Goal: Transaction & Acquisition: Purchase product/service

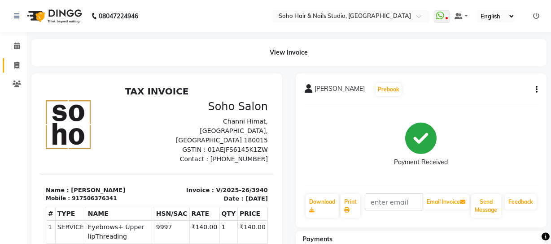
drag, startPoint x: 21, startPoint y: 58, endPoint x: 17, endPoint y: 74, distance: 15.8
click at [21, 58] on link "Invoice" at bounding box center [14, 65] width 22 height 15
click at [15, 73] on li "Invoice" at bounding box center [13, 65] width 27 height 19
select select "service"
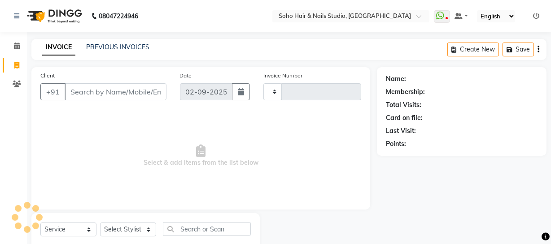
scroll to position [26, 0]
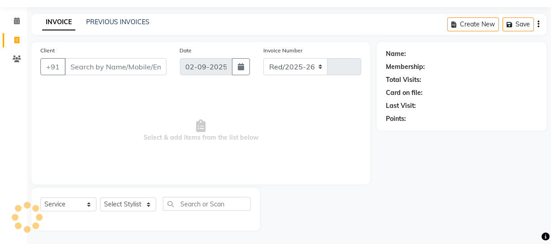
select select "735"
type input "3941"
select select "membership"
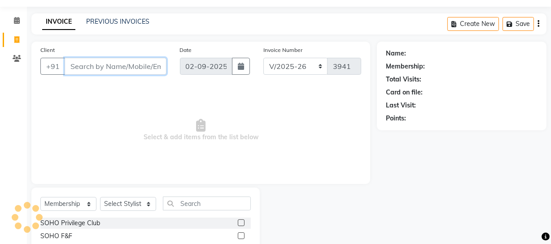
click at [78, 67] on input "Client" at bounding box center [116, 66] width 102 height 17
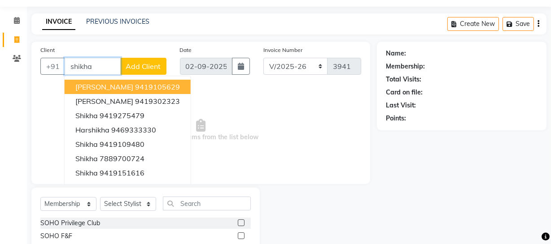
click at [135, 85] on ngb-highlight "9419105629" at bounding box center [157, 87] width 45 height 9
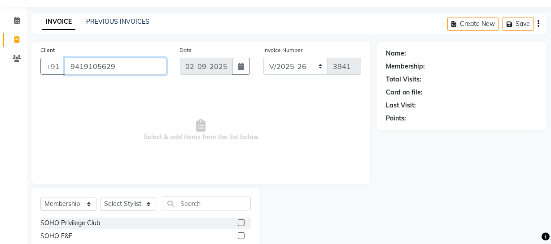
type input "9419105629"
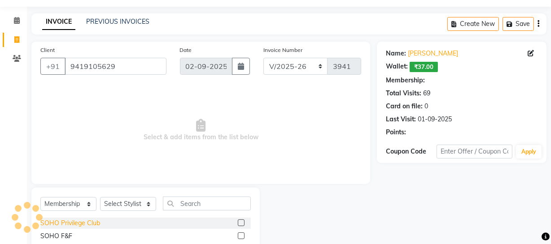
select select "1: Object"
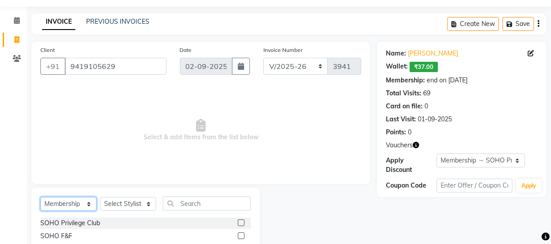
click at [77, 200] on select "Select Service Product Membership Package Voucher Prepaid Gift Card" at bounding box center [68, 204] width 56 height 14
select select "service"
click at [40, 197] on select "Select Service Product Membership Package Voucher Prepaid Gift Card" at bounding box center [68, 204] width 56 height 14
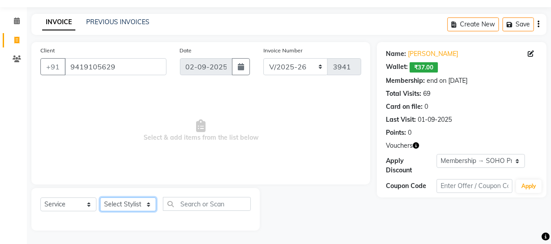
click at [115, 202] on select "Select Stylist Abhishek Kohli Adhamya Bamotra Amit Anita Kumari Arun Sain Aviji…" at bounding box center [128, 205] width 56 height 14
select select "19950"
click at [100, 198] on select "Select Stylist Abhishek Kohli Adhamya Bamotra Amit Anita Kumari Arun Sain Aviji…" at bounding box center [128, 205] width 56 height 14
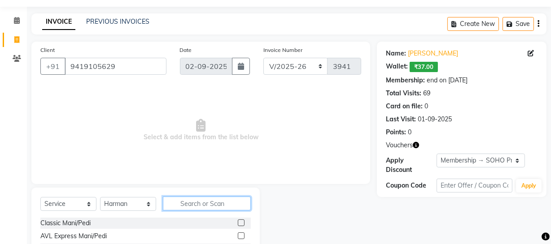
click at [206, 200] on input "text" at bounding box center [207, 204] width 88 height 14
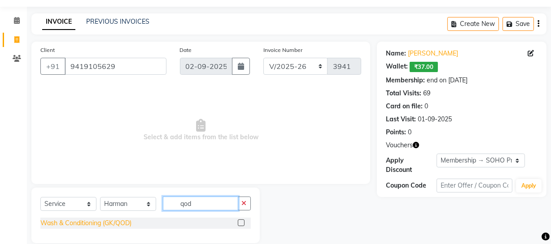
type input "qod"
click at [128, 226] on div "Wash & Conditioning (GK/QOD)" at bounding box center [85, 223] width 91 height 9
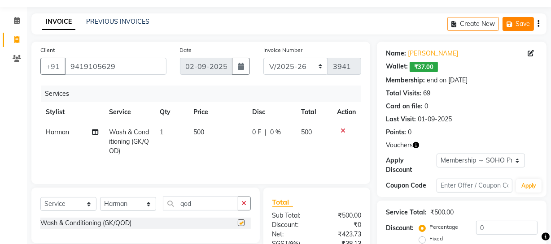
checkbox input "false"
click at [506, 22] on icon "button" at bounding box center [510, 24] width 9 height 6
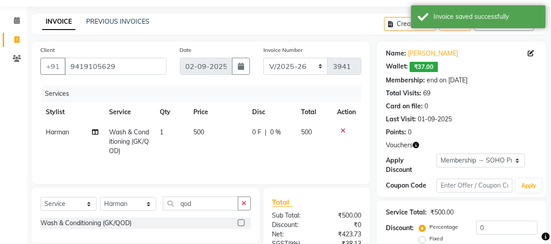
scroll to position [0, 0]
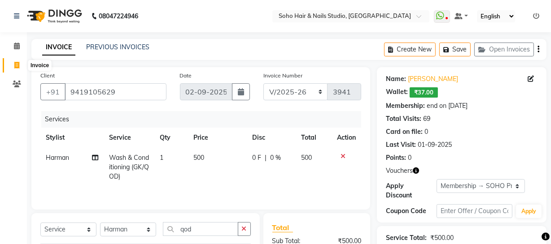
drag, startPoint x: 9, startPoint y: 61, endPoint x: 1, endPoint y: 60, distance: 7.8
click at [9, 61] on span at bounding box center [17, 66] width 16 height 10
select select "service"
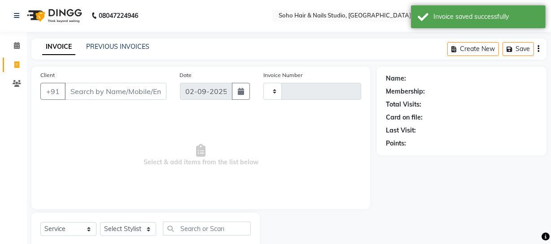
type input "3941"
select select "735"
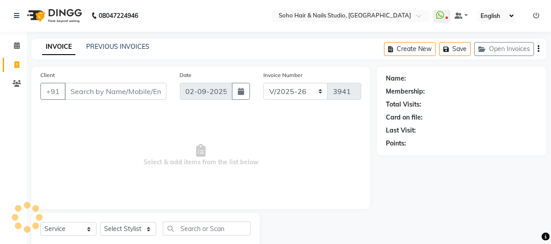
scroll to position [26, 0]
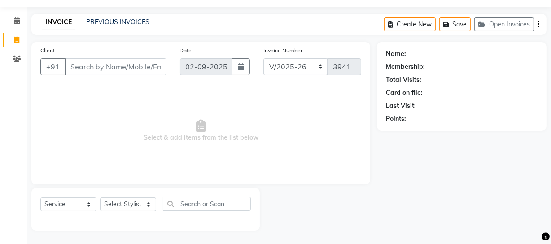
select select "membership"
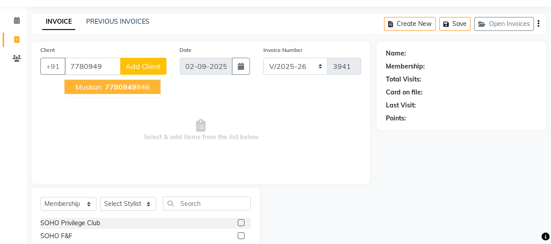
click at [130, 85] on span "7780949" at bounding box center [120, 87] width 31 height 9
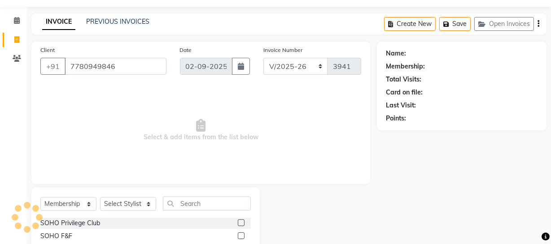
type input "7780949846"
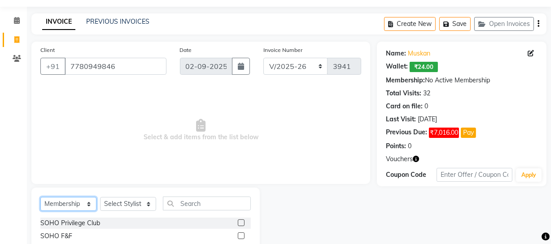
drag, startPoint x: 83, startPoint y: 205, endPoint x: 80, endPoint y: 197, distance: 7.8
click at [83, 204] on select "Select Service Product Membership Package Voucher Prepaid Gift Card" at bounding box center [68, 204] width 56 height 14
select select "service"
click at [40, 197] on select "Select Service Product Membership Package Voucher Prepaid Gift Card" at bounding box center [68, 204] width 56 height 14
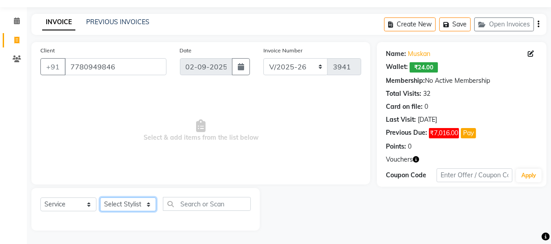
click at [122, 204] on select "Select Stylist Abhishek Kohli Adhamya Bamotra Amit Anita Kumari Arun Sain Aviji…" at bounding box center [128, 205] width 56 height 14
click at [100, 198] on select "Select Stylist Abhishek Kohli Adhamya Bamotra Amit Anita Kumari Arun Sain Aviji…" at bounding box center [128, 205] width 56 height 14
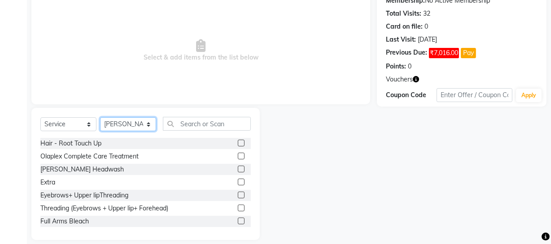
scroll to position [107, 0]
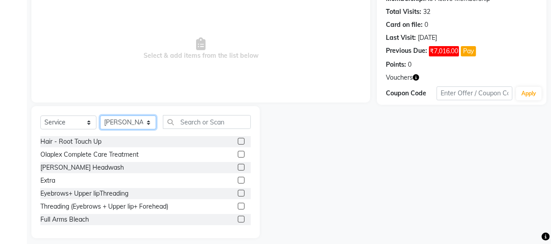
click at [145, 121] on select "Select Stylist Abhishek Kohli Adhamya Bamotra Amit Anita Kumari Arun Sain Aviji…" at bounding box center [128, 123] width 56 height 14
select select "81211"
click at [100, 116] on select "Select Stylist Abhishek Kohli Adhamya Bamotra Amit Anita Kumari Arun Sain Aviji…" at bounding box center [128, 123] width 56 height 14
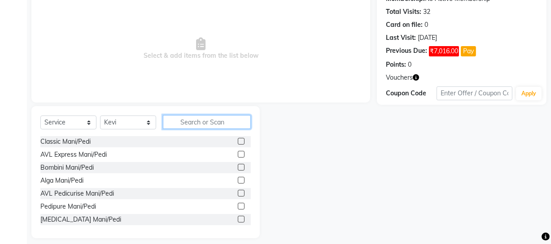
click at [191, 124] on input "text" at bounding box center [207, 122] width 88 height 14
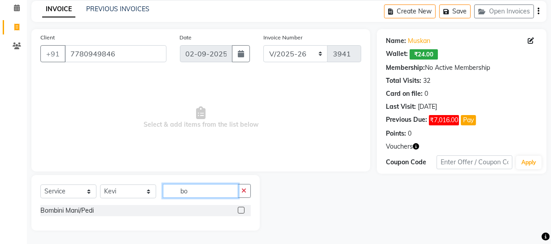
scroll to position [39, 0]
type input "bom"
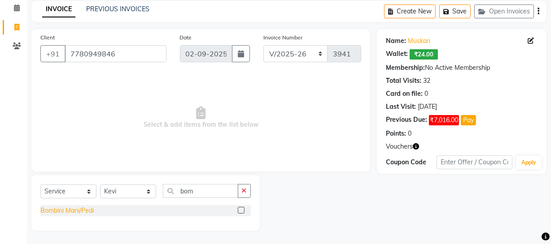
click at [61, 209] on div "Bombini Mani/Pedi" at bounding box center [66, 210] width 53 height 9
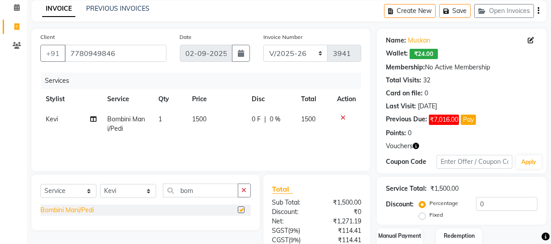
checkbox input "false"
drag, startPoint x: 117, startPoint y: 196, endPoint x: 117, endPoint y: 191, distance: 5.4
click at [117, 197] on select "Select Stylist Abhishek Kohli Adhamya Bamotra Amit Anita Kumari Arun Sain Aviji…" at bounding box center [128, 191] width 56 height 14
select select "86261"
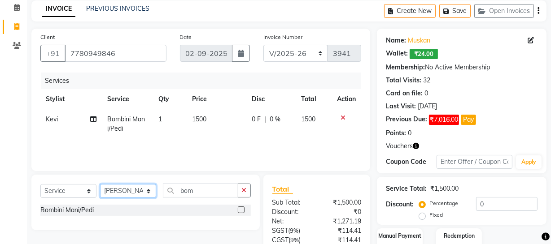
click at [100, 184] on select "Select Stylist Abhishek Kohli Adhamya Bamotra Amit Anita Kumari Arun Sain Aviji…" at bounding box center [128, 191] width 56 height 14
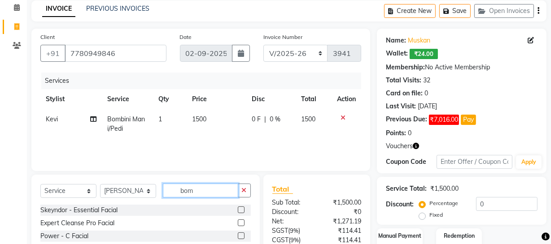
click at [202, 192] on input "bom" at bounding box center [200, 191] width 75 height 14
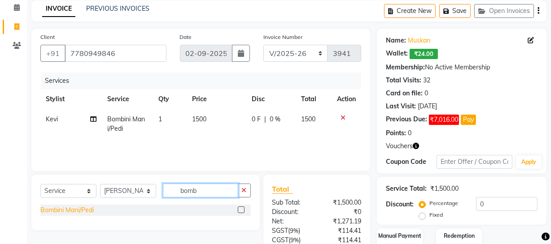
type input "bomb"
click at [64, 210] on div "Bombini Mani/Pedi" at bounding box center [66, 210] width 53 height 9
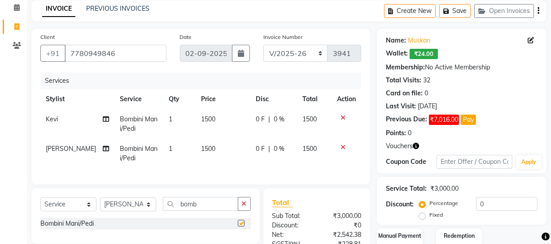
checkbox input "false"
click at [460, 9] on button "Save" at bounding box center [454, 11] width 31 height 14
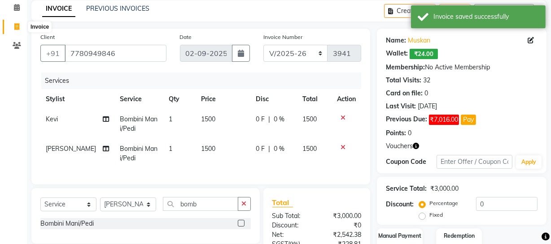
click at [18, 23] on icon at bounding box center [16, 26] width 5 height 7
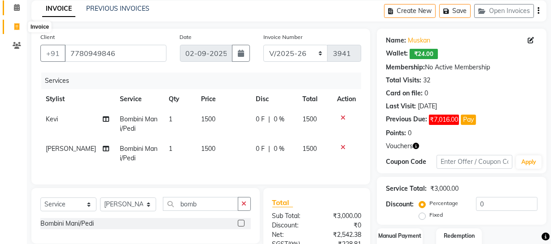
select select "service"
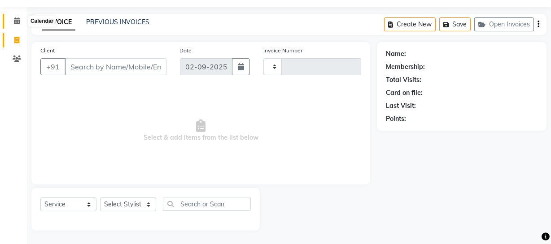
type input "3941"
select select "735"
select select "membership"
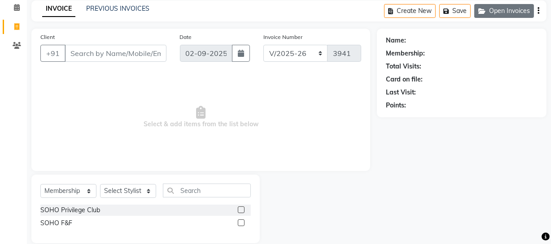
click at [522, 9] on button "Open Invoices" at bounding box center [504, 11] width 60 height 14
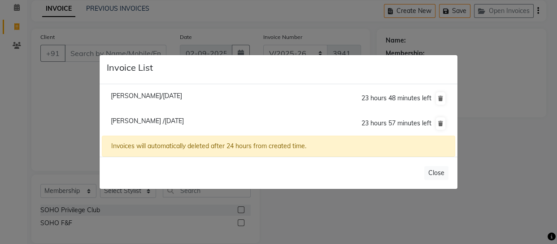
click at [499, 75] on ngb-modal-window "Invoice List Shikha Gupta/02 September 2025 23 hours 48 minutes left Muskan /02…" at bounding box center [278, 122] width 557 height 244
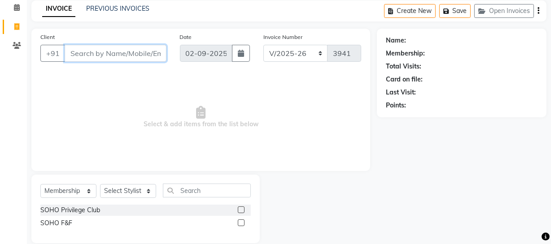
click at [156, 51] on input "Client" at bounding box center [116, 53] width 102 height 17
type input "9086009033"
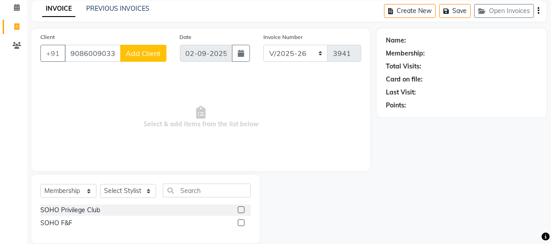
click at [159, 58] on button "Add Client" at bounding box center [143, 53] width 46 height 17
select select "15"
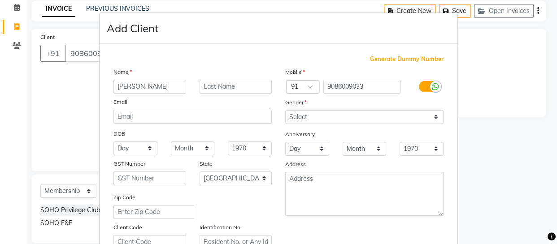
type input "Joyti"
click at [231, 83] on input "text" at bounding box center [236, 87] width 73 height 14
type input "Mahajan"
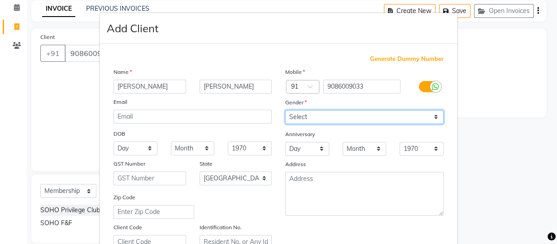
click at [341, 117] on select "Select Male Female Other Prefer Not To Say" at bounding box center [364, 117] width 158 height 14
select select "female"
click at [285, 110] on select "Select Male Female Other Prefer Not To Say" at bounding box center [364, 117] width 158 height 14
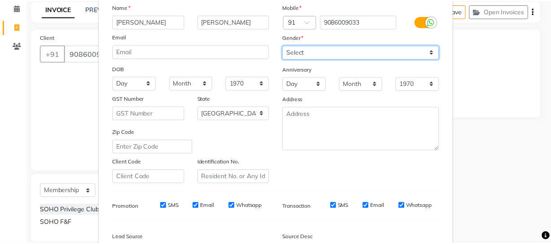
scroll to position [172, 0]
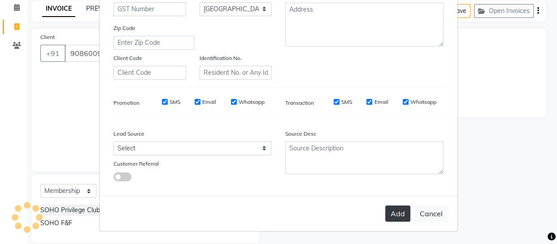
click at [388, 215] on button "Add" at bounding box center [397, 214] width 25 height 16
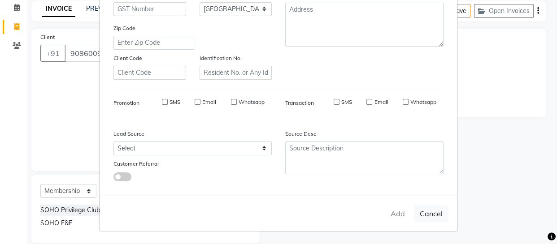
select select
select select "null"
select select
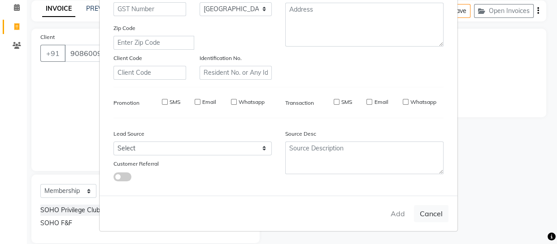
select select
checkbox input "false"
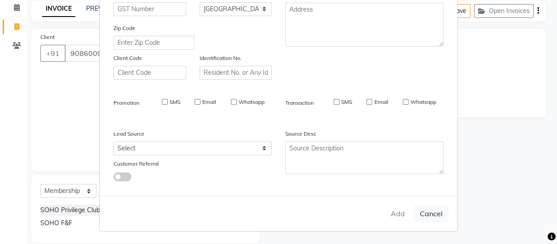
checkbox input "false"
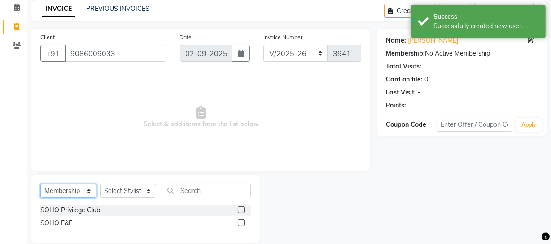
click at [70, 188] on select "Select Service Product Membership Package Voucher Prepaid Gift Card" at bounding box center [68, 191] width 56 height 14
select select "service"
click at [40, 197] on select "Select Service Product Membership Package Voucher Prepaid Gift Card" at bounding box center [68, 191] width 56 height 14
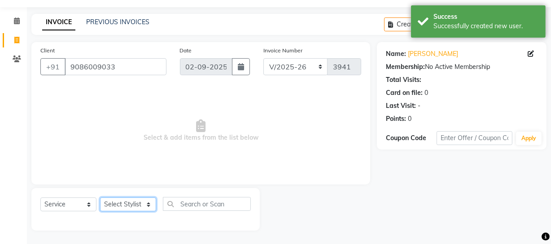
click at [113, 206] on select "Select Stylist Abhishek Kohli Adhamya Bamotra Amit Anita Kumari Arun Sain Aviji…" at bounding box center [128, 205] width 56 height 14
select select "85858"
click at [100, 198] on select "Select Stylist Abhishek Kohli Adhamya Bamotra Amit Anita Kumari Arun Sain Aviji…" at bounding box center [128, 205] width 56 height 14
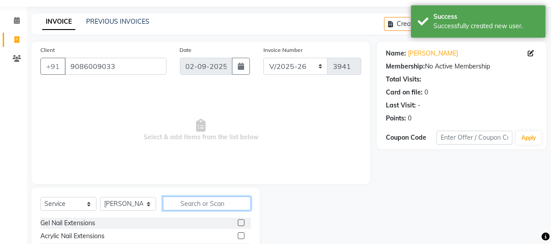
click at [179, 205] on input "text" at bounding box center [207, 204] width 88 height 14
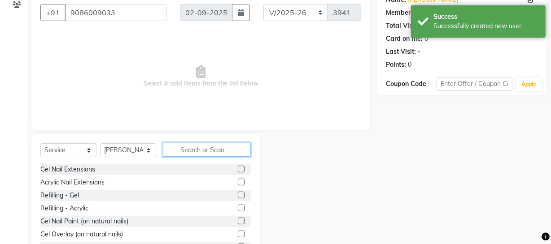
scroll to position [115, 0]
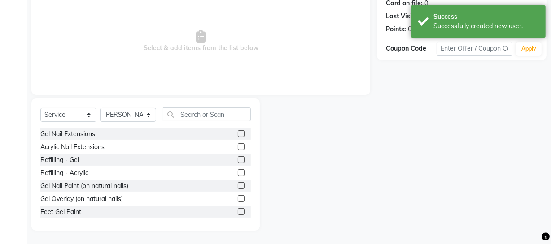
drag, startPoint x: 89, startPoint y: 183, endPoint x: 106, endPoint y: 157, distance: 31.1
click at [89, 183] on div "Gel Nail Paint (on natural nails)" at bounding box center [84, 186] width 88 height 9
checkbox input "false"
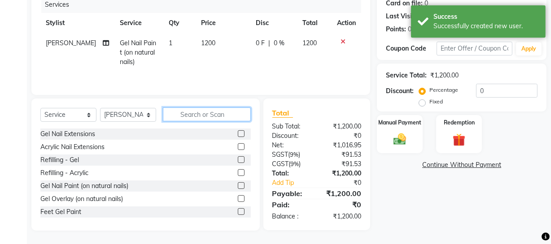
click at [171, 111] on input "text" at bounding box center [207, 115] width 88 height 14
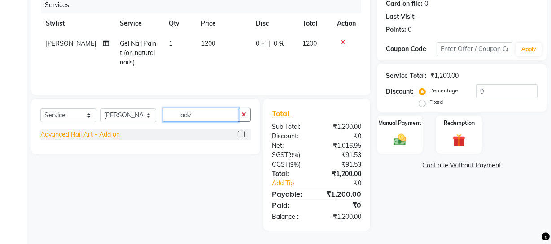
type input "adv"
click at [100, 135] on div "Advanced Nail Art - Add on" at bounding box center [79, 134] width 79 height 9
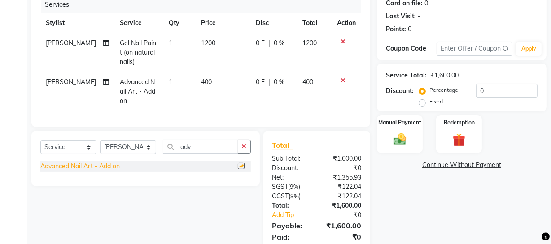
checkbox input "false"
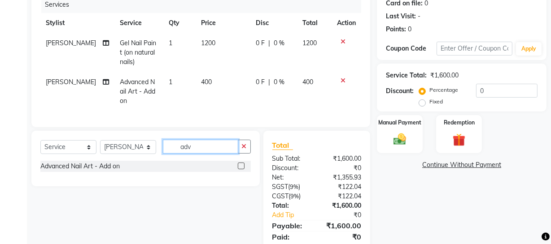
drag, startPoint x: 208, startPoint y: 152, endPoint x: 98, endPoint y: 145, distance: 109.6
click at [99, 145] on div "Select Service Product Membership Package Voucher Prepaid Gift Card Select Styl…" at bounding box center [145, 159] width 228 height 56
type input "acc"
click at [63, 171] on div "Accessories" at bounding box center [57, 166] width 35 height 9
checkbox input "false"
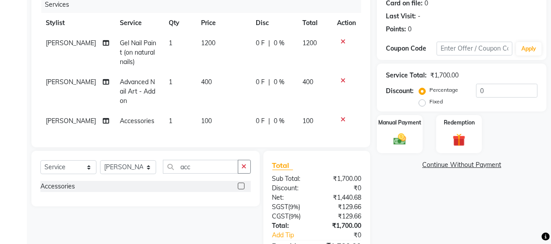
click at [208, 115] on td "100" at bounding box center [223, 121] width 55 height 20
select select "85858"
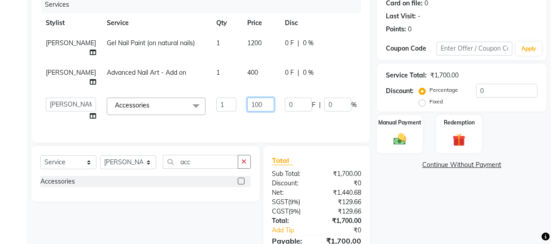
drag, startPoint x: 243, startPoint y: 123, endPoint x: 177, endPoint y: 122, distance: 65.9
click at [196, 126] on tr "Abhishek Kohli Adhamya Bamotra Amit Anita Kumari Arun Sain Avijit Das Bhabesh D…" at bounding box center [228, 109] width 377 height 34
type input "50"
click at [400, 199] on div "Name: Joyti Mahajan Membership: No Active Membership Total Visits: Card on file…" at bounding box center [465, 115] width 176 height 326
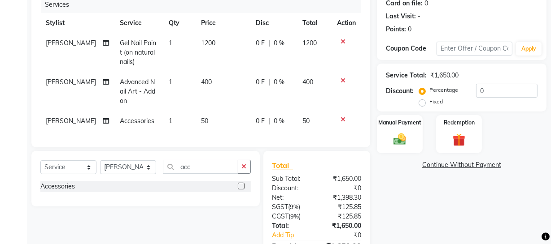
click at [262, 67] on td "0 F | 0 %" at bounding box center [273, 52] width 47 height 39
select select "85858"
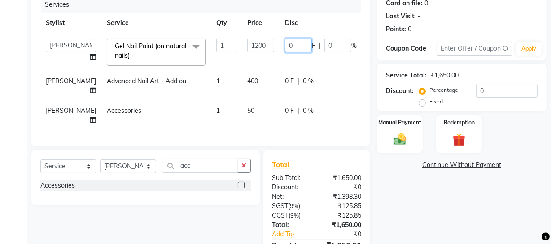
drag, startPoint x: 278, startPoint y: 44, endPoint x: 182, endPoint y: 44, distance: 96.0
click at [198, 49] on tr "Abhishek Kohli Adhamya Bamotra Amit Anita Kumari Arun Sain Avijit Das Bhabesh D…" at bounding box center [228, 52] width 377 height 38
type input "200"
click at [279, 80] on td "0 F | 0 %" at bounding box center [320, 86] width 83 height 30
select select "85858"
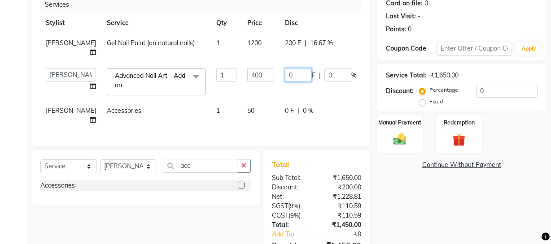
drag, startPoint x: 269, startPoint y: 82, endPoint x: 180, endPoint y: 72, distance: 89.3
click at [228, 85] on tr "Abhishek Kohli Adhamya Bamotra Amit Anita Kumari Arun Sain Avijit Das Bhabesh D…" at bounding box center [228, 82] width 377 height 38
type input "400"
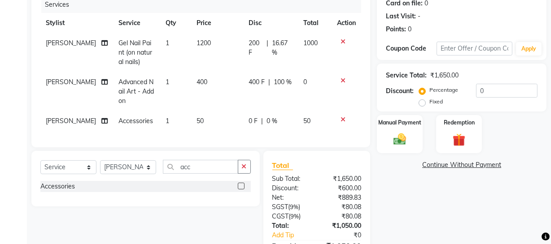
click at [392, 196] on div "Name: Joyti Mahajan Membership: No Active Membership Total Visits: Card on file…" at bounding box center [465, 117] width 176 height 331
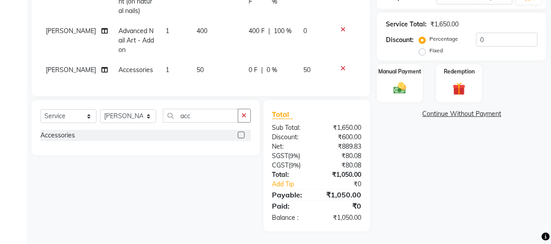
scroll to position [174, 0]
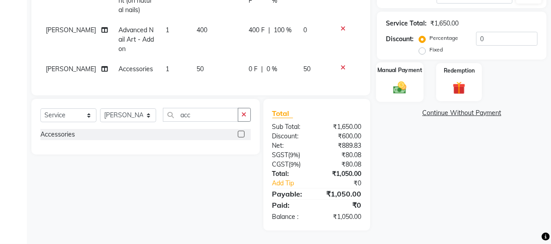
click at [422, 76] on div "Manual Payment Redemption" at bounding box center [461, 82] width 183 height 38
click at [411, 80] on div "Manual Payment" at bounding box center [400, 82] width 48 height 40
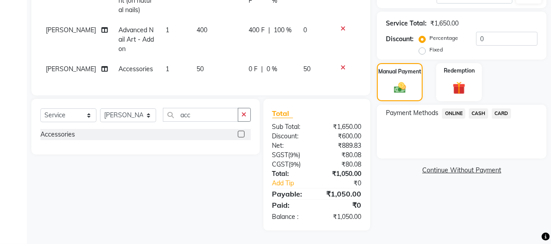
drag, startPoint x: 481, startPoint y: 104, endPoint x: 484, endPoint y: 111, distance: 7.8
click at [481, 109] on span "CASH" at bounding box center [478, 114] width 19 height 10
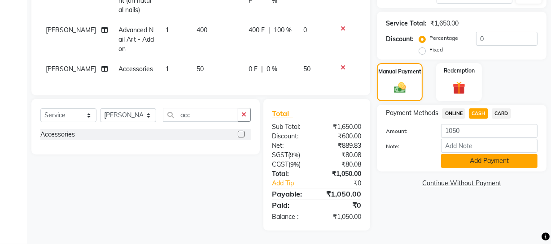
click at [459, 159] on button "Add Payment" at bounding box center [489, 161] width 96 height 14
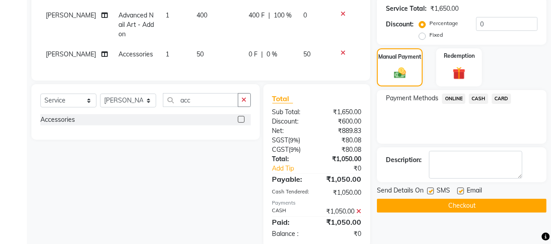
scroll to position [205, 0]
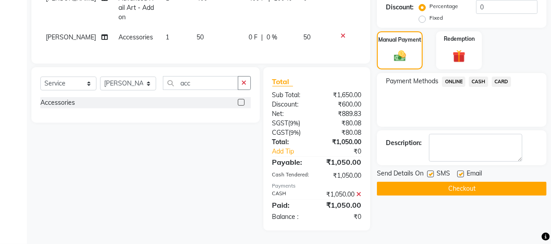
click at [457, 182] on button "Checkout" at bounding box center [462, 189] width 170 height 14
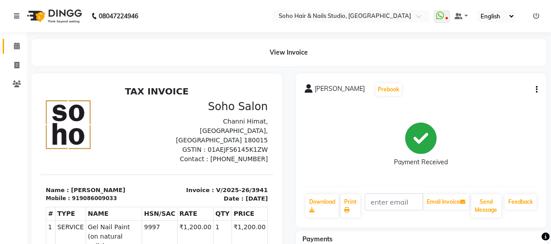
click at [21, 43] on span at bounding box center [17, 46] width 16 height 10
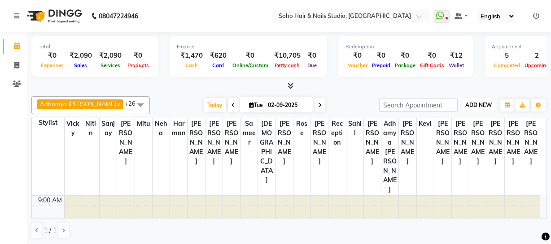
click at [472, 102] on span "ADD NEW" at bounding box center [478, 105] width 26 height 7
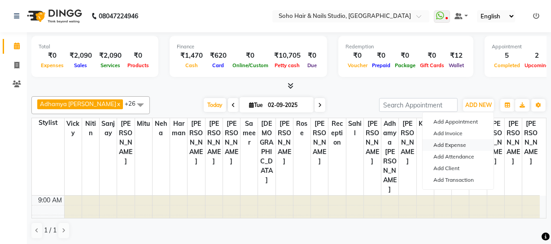
click at [457, 143] on link "Add Expense" at bounding box center [457, 145] width 71 height 12
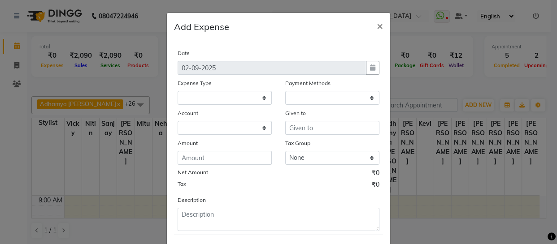
select select
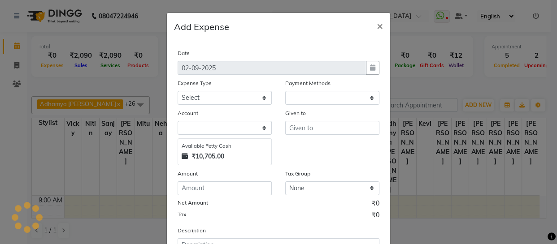
select select "1"
select select "2529"
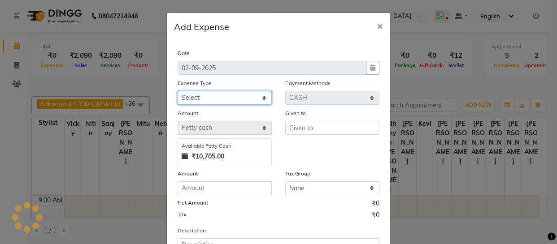
click at [257, 95] on select "Select Cash transfer to bank Client Snacks Fuel Govt fee Incentive Maintenance …" at bounding box center [225, 98] width 94 height 14
select select "22561"
click at [178, 91] on select "Select Cash transfer to bank Client Snacks Fuel Govt fee Incentive Maintenance …" at bounding box center [225, 98] width 94 height 14
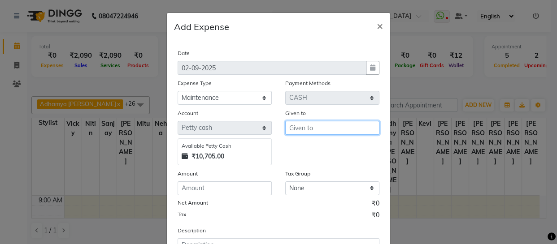
click at [348, 133] on input "text" at bounding box center [332, 128] width 94 height 14
type input "VISHAL DOGRA"
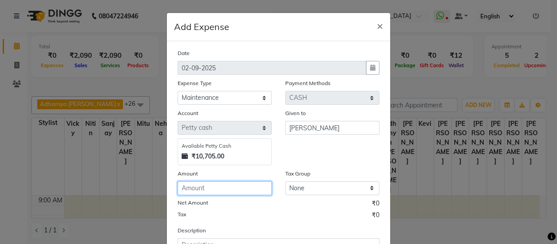
click at [256, 189] on input "number" at bounding box center [225, 189] width 94 height 14
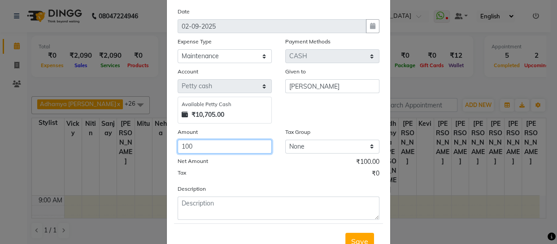
scroll to position [78, 0]
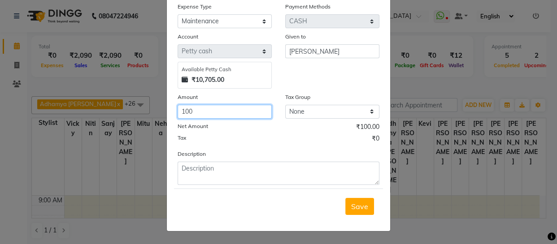
type input "100"
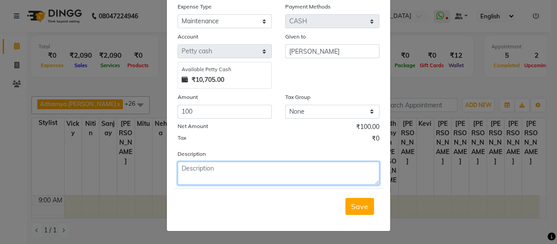
drag, startPoint x: 260, startPoint y: 175, endPoint x: 248, endPoint y: 191, distance: 20.5
click at [260, 176] on textarea at bounding box center [279, 173] width 202 height 23
type textarea "bathroom cleaning"
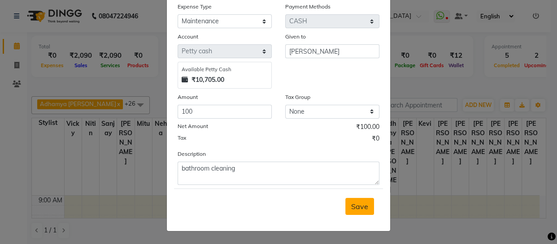
click at [365, 206] on span "Save" at bounding box center [359, 206] width 17 height 9
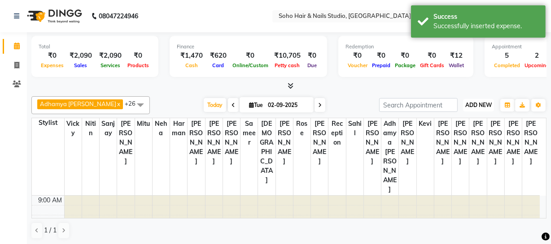
click at [479, 107] on span "ADD NEW" at bounding box center [478, 105] width 26 height 7
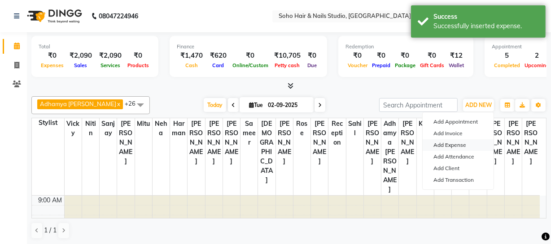
click at [444, 142] on link "Add Expense" at bounding box center [457, 145] width 71 height 12
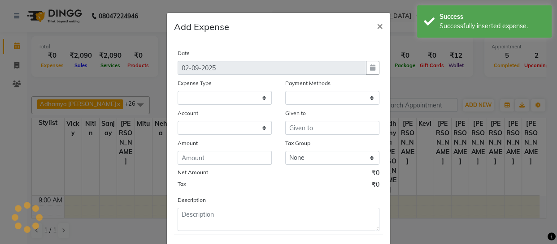
select select "1"
select select "2529"
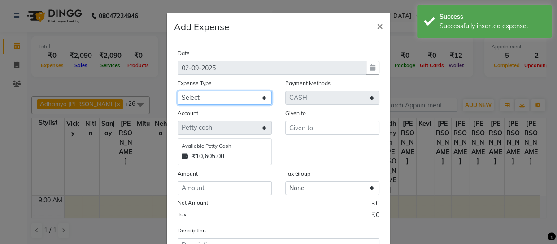
click at [228, 100] on select "Select Cash transfer to bank Client Snacks Fuel Govt fee Incentive Maintenance …" at bounding box center [225, 98] width 94 height 14
select select "22575"
click at [178, 91] on select "Select Cash transfer to bank Client Snacks Fuel Govt fee Incentive Maintenance …" at bounding box center [225, 98] width 94 height 14
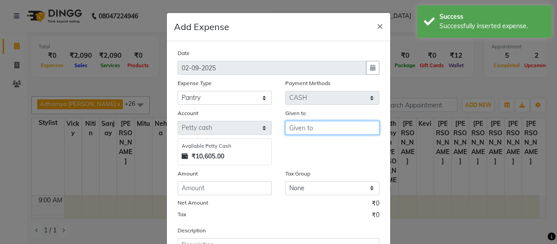
click at [318, 131] on input "text" at bounding box center [332, 128] width 94 height 14
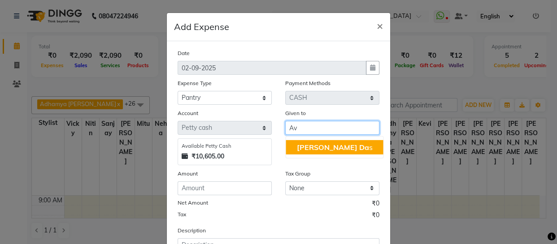
type input "A"
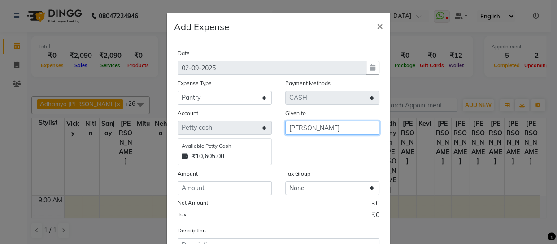
type input "VISHAL DOGRA"
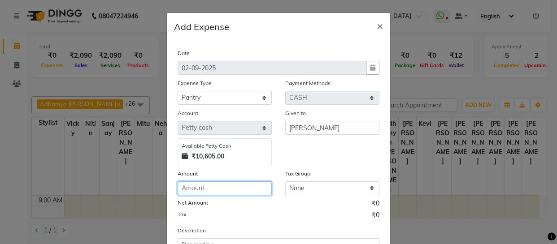
click at [226, 192] on input "number" at bounding box center [225, 189] width 94 height 14
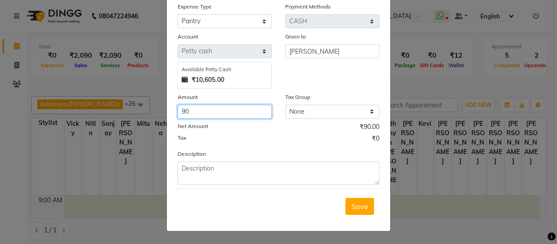
type input "90"
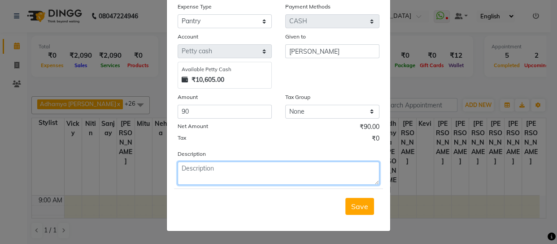
click at [209, 171] on textarea at bounding box center [279, 173] width 202 height 23
type textarea "sugar and chaipati"
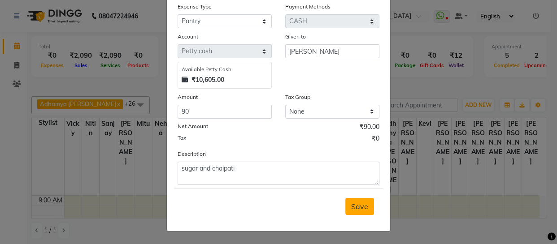
click at [358, 209] on span "Save" at bounding box center [359, 206] width 17 height 9
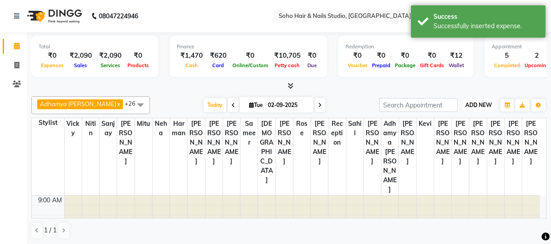
click at [483, 102] on span "ADD NEW" at bounding box center [478, 105] width 26 height 7
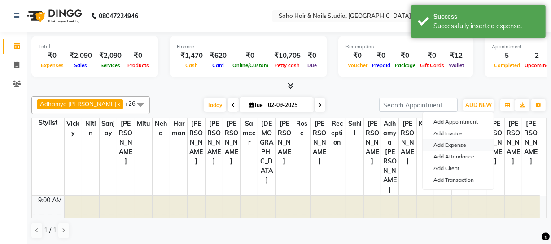
click at [462, 147] on link "Add Expense" at bounding box center [457, 145] width 71 height 12
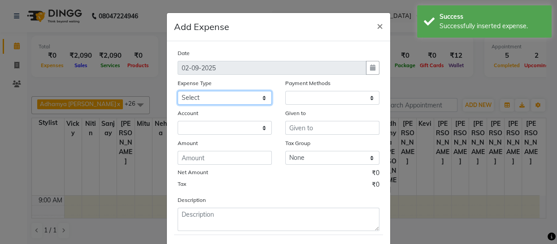
click at [218, 100] on select "Select Cash transfer to bank Client Snacks Fuel Govt fee Incentive Maintenance …" at bounding box center [225, 98] width 94 height 14
select select "1"
select select "2529"
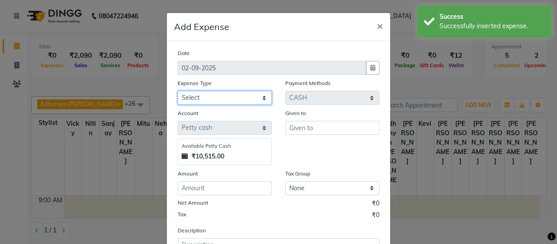
select select "22566"
click at [178, 91] on select "Select Cash transfer to bank Client Snacks Fuel Govt fee Incentive Maintenance …" at bounding box center [225, 98] width 94 height 14
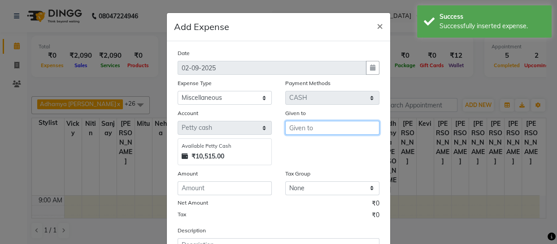
click at [315, 134] on input "text" at bounding box center [332, 128] width 94 height 14
type input "VISHAL DOGRA"
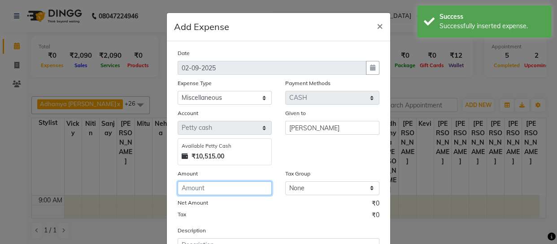
drag, startPoint x: 232, startPoint y: 190, endPoint x: 225, endPoint y: 198, distance: 11.1
click at [232, 190] on input "number" at bounding box center [225, 189] width 94 height 14
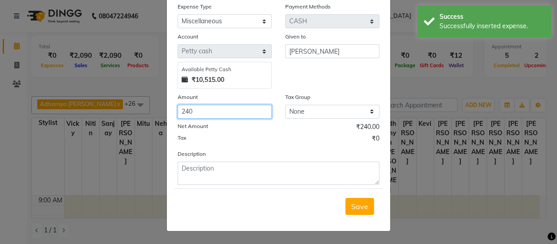
type input "240"
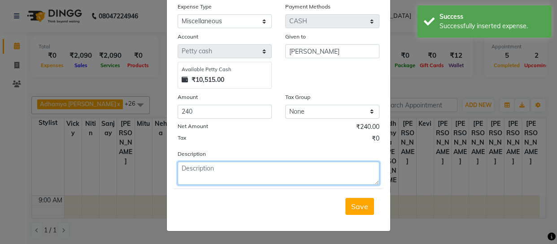
click at [229, 175] on textarea at bounding box center [279, 173] width 202 height 23
type textarea "m"
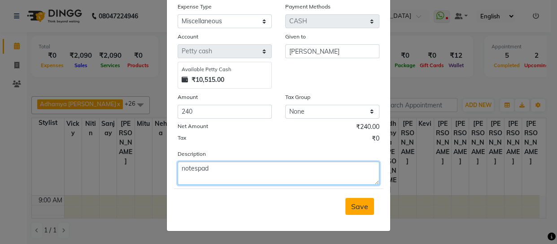
type textarea "notespad"
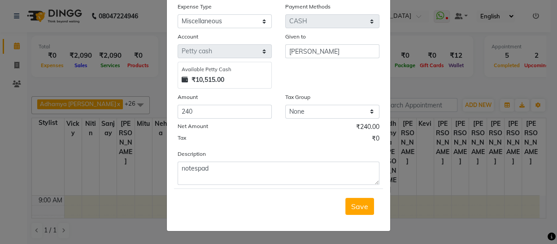
click at [361, 202] on span "Save" at bounding box center [359, 206] width 17 height 9
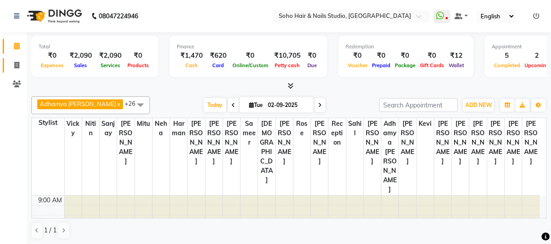
click at [13, 72] on link "Invoice" at bounding box center [14, 65] width 22 height 15
select select "service"
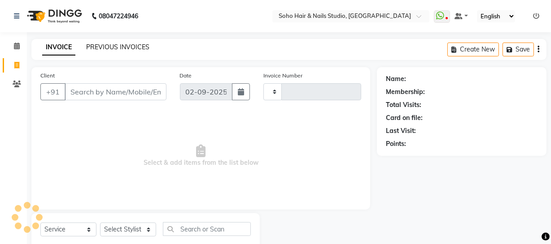
type input "3942"
select select "735"
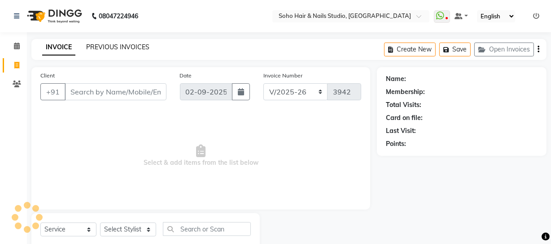
click at [138, 49] on link "PREVIOUS INVOICES" at bounding box center [117, 47] width 63 height 8
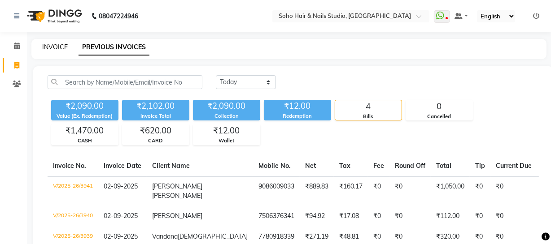
click at [48, 47] on link "INVOICE" at bounding box center [55, 47] width 26 height 8
select select "service"
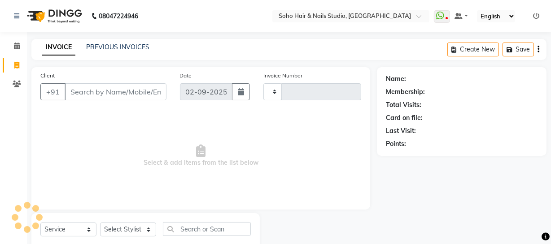
scroll to position [26, 0]
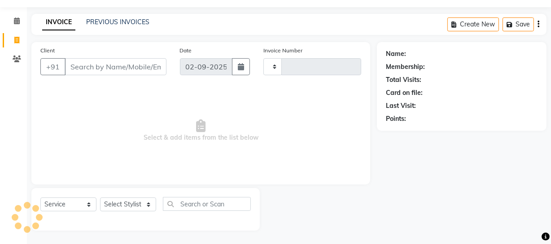
type input "3942"
select select "735"
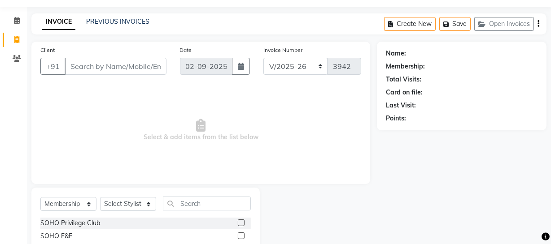
click at [78, 198] on div "Select Service Product Membership Package Voucher Prepaid Gift Card Select Styl…" at bounding box center [145, 222] width 228 height 69
click at [76, 204] on select "Select Service Product Membership Package Voucher Prepaid Gift Card" at bounding box center [68, 204] width 56 height 14
select select "service"
click at [40, 197] on select "Select Service Product Membership Package Voucher Prepaid Gift Card" at bounding box center [68, 204] width 56 height 14
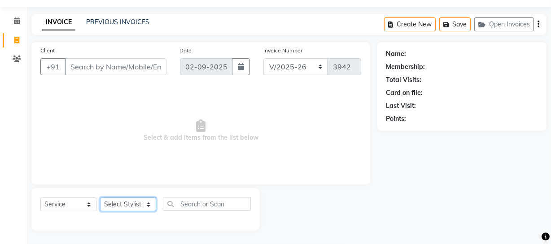
click at [122, 204] on select "Select Stylist Abhishek Kohli Adhamya Bamotra Amit Anita Kumari Arun Sain Aviji…" at bounding box center [128, 205] width 56 height 14
select select "29543"
click at [100, 198] on select "Select Stylist Abhishek Kohli Adhamya Bamotra Amit Anita Kumari Arun Sain Aviji…" at bounding box center [128, 205] width 56 height 14
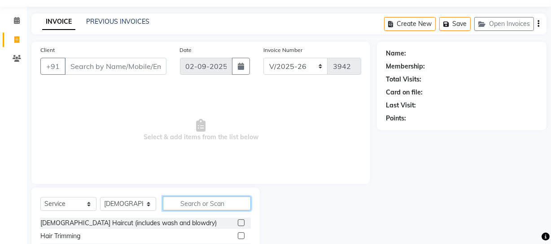
click at [187, 206] on input "text" at bounding box center [207, 204] width 88 height 14
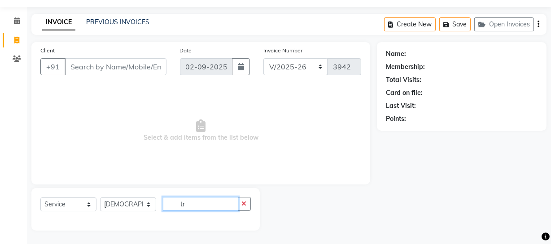
type input "t"
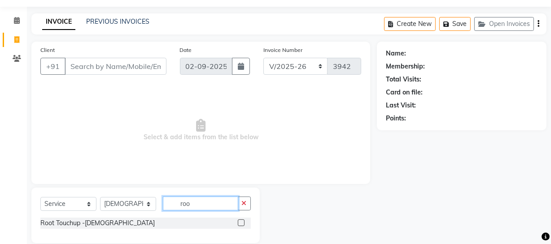
type input "roo"
click at [109, 209] on select "Select Stylist Abhishek Kohli Adhamya Bamotra Amit Anita Kumari Arun Sain Aviji…" at bounding box center [128, 204] width 56 height 14
select select "11749"
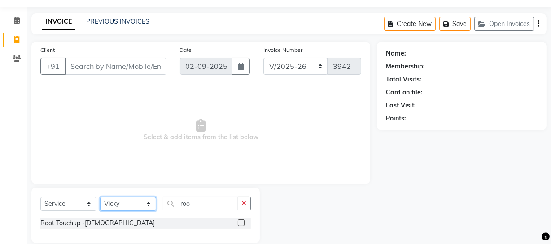
click at [100, 197] on select "Select Stylist Abhishek Kohli Adhamya Bamotra Amit Anita Kumari Arun Sain Aviji…" at bounding box center [128, 204] width 56 height 14
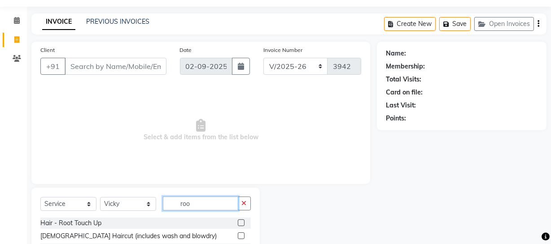
drag, startPoint x: 206, startPoint y: 202, endPoint x: 57, endPoint y: 204, distance: 148.9
click at [61, 203] on div "Select Service Product Membership Package Voucher Prepaid Gift Card Select Styl…" at bounding box center [145, 207] width 210 height 21
type input "roo"
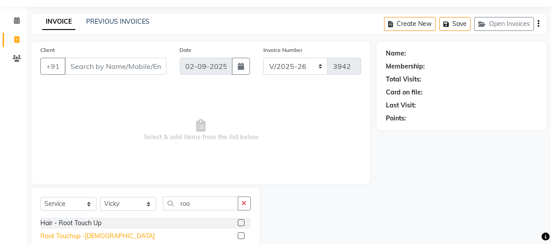
click at [44, 235] on div "Root Touchup -Female" at bounding box center [97, 236] width 114 height 9
checkbox input "false"
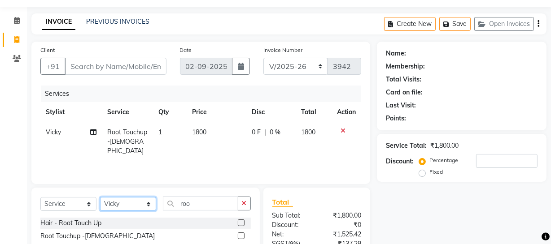
click at [114, 204] on select "Select Stylist Abhishek Kohli Adhamya Bamotra Amit Anita Kumari Arun Sain Aviji…" at bounding box center [128, 204] width 56 height 14
select select "13838"
click at [100, 197] on select "Select Stylist Abhishek Kohli Adhamya Bamotra Amit Anita Kumari Arun Sain Aviji…" at bounding box center [128, 204] width 56 height 14
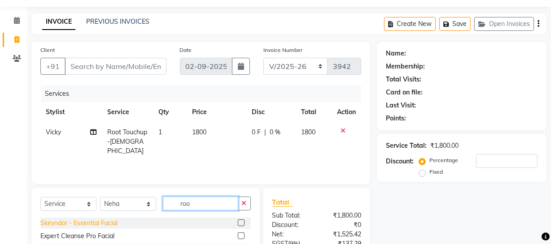
drag, startPoint x: 206, startPoint y: 201, endPoint x: 85, endPoint y: 219, distance: 122.0
type input "thr"
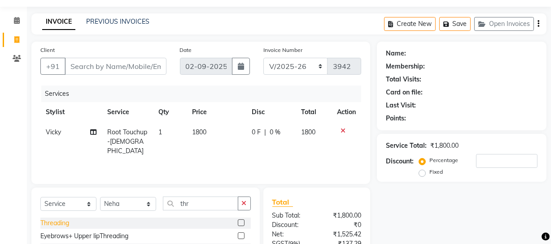
click at [49, 221] on div "Threading" at bounding box center [54, 223] width 29 height 9
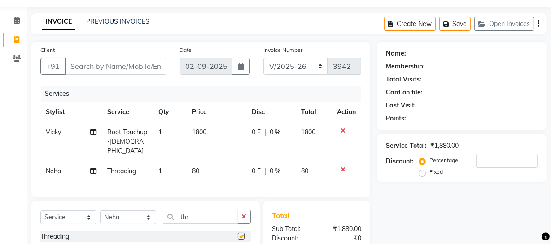
checkbox input "false"
click at [122, 65] on input "Client" at bounding box center [116, 66] width 102 height 17
type input "9"
type input "0"
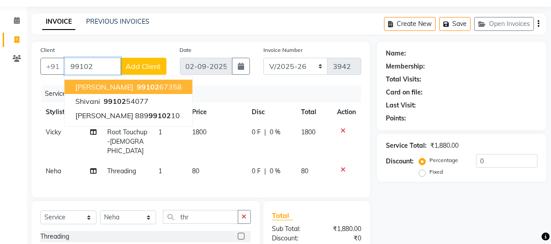
click at [135, 83] on ngb-highlight "99102 67358" at bounding box center [158, 87] width 47 height 9
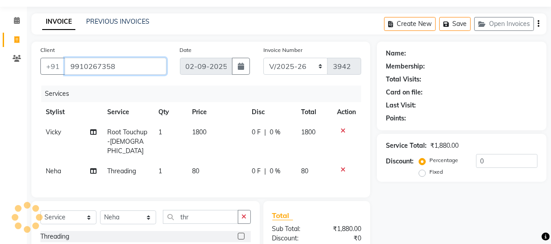
type input "9910267358"
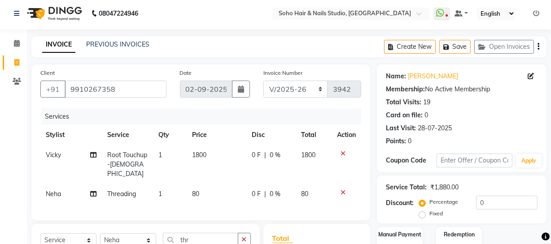
scroll to position [0, 0]
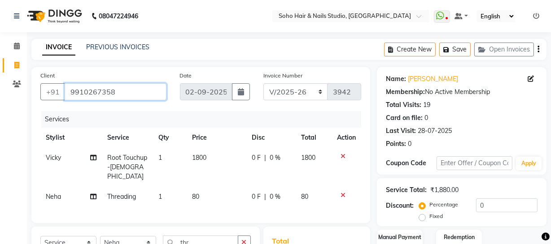
drag, startPoint x: 122, startPoint y: 93, endPoint x: 0, endPoint y: 111, distance: 123.2
click at [0, 111] on app-home "08047224946 Select Location × Soho Hair & Nails Studio, Jammu WhatsApp Status ✕…" at bounding box center [275, 186] width 551 height 372
click at [137, 92] on input "9910267358" at bounding box center [116, 91] width 102 height 17
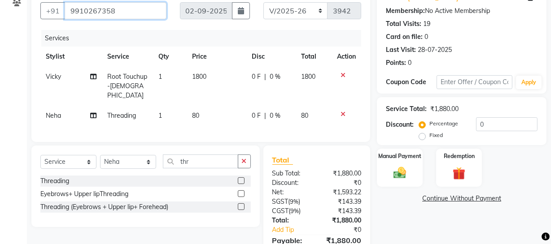
scroll to position [125, 0]
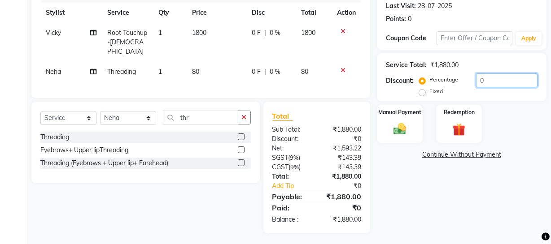
drag, startPoint x: 479, startPoint y: 82, endPoint x: 471, endPoint y: 83, distance: 8.2
click at [471, 83] on div "Percentage Fixed 0" at bounding box center [479, 86] width 117 height 24
drag, startPoint x: 487, startPoint y: 81, endPoint x: 411, endPoint y: 92, distance: 76.7
click at [415, 91] on div "Discount: Percentage Fixed 0" at bounding box center [462, 86] width 152 height 24
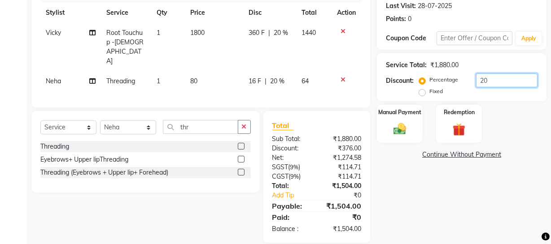
type input "2"
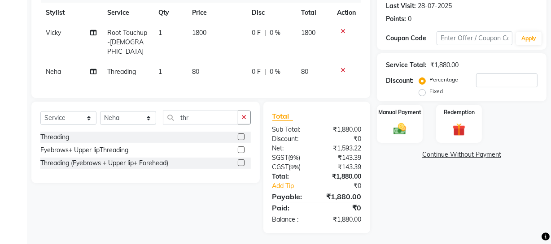
drag, startPoint x: 503, startPoint y: 126, endPoint x: 519, endPoint y: 135, distance: 18.1
click at [519, 135] on div "Manual Payment Redemption" at bounding box center [461, 124] width 183 height 38
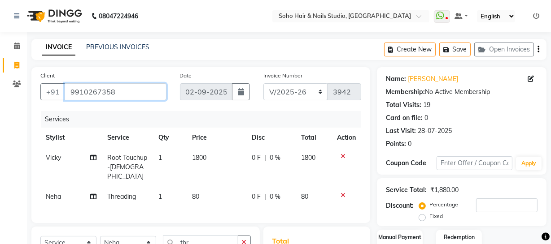
drag, startPoint x: 127, startPoint y: 91, endPoint x: 0, endPoint y: 91, distance: 126.9
click at [0, 91] on app-home "08047224946 Select Location × Soho Hair & Nails Studio, Jammu WhatsApp Status ✕…" at bounding box center [275, 186] width 551 height 372
click at [21, 93] on li "Clients" at bounding box center [13, 84] width 27 height 19
click at [19, 86] on icon at bounding box center [17, 84] width 9 height 7
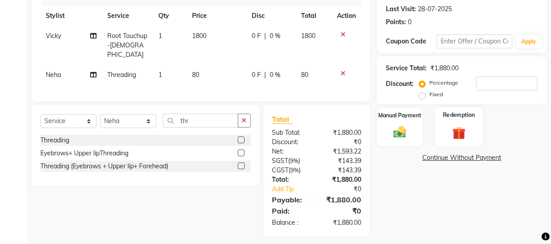
scroll to position [125, 0]
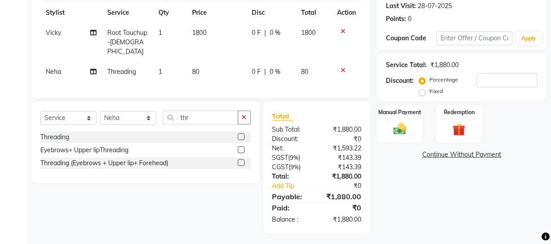
click at [443, 91] on label "Fixed" at bounding box center [435, 91] width 13 height 8
click at [427, 91] on input "Fixed" at bounding box center [424, 91] width 6 height 6
radio input "true"
click at [498, 76] on input "number" at bounding box center [506, 81] width 61 height 14
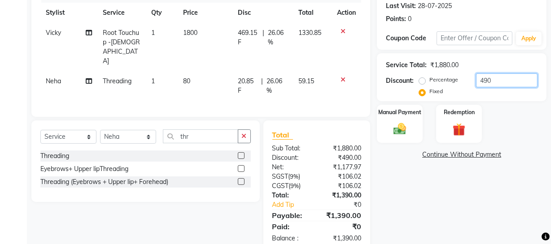
scroll to position [135, 0]
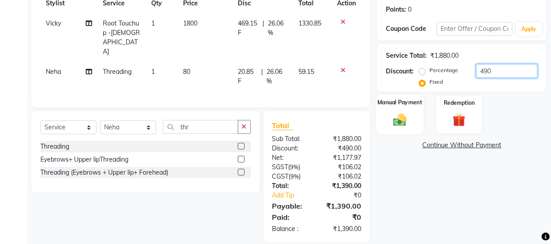
type input "490"
click at [406, 115] on img at bounding box center [400, 119] width 22 height 15
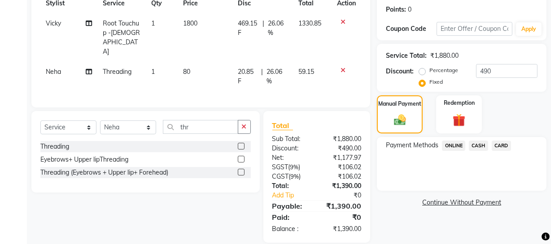
click at [499, 146] on span "CARD" at bounding box center [501, 146] width 19 height 10
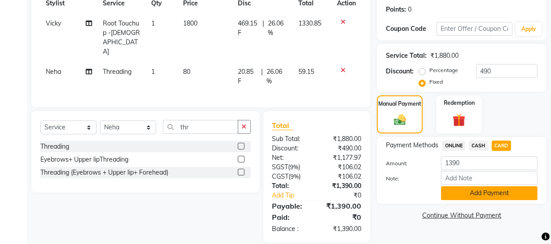
click at [496, 190] on button "Add Payment" at bounding box center [489, 194] width 96 height 14
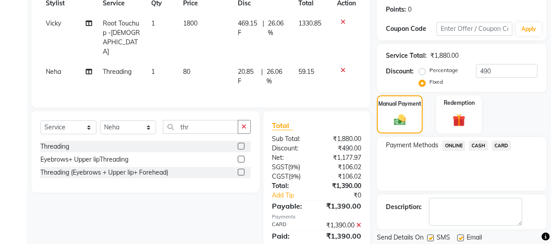
scroll to position [163, 0]
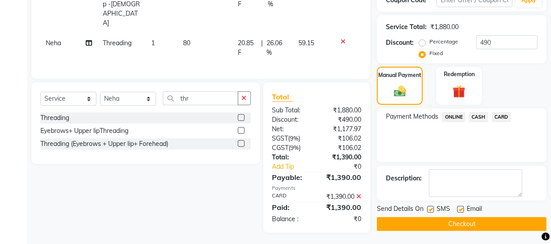
click at [484, 223] on button "Checkout" at bounding box center [462, 225] width 170 height 14
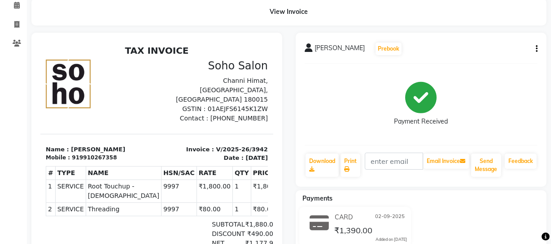
scroll to position [37, 0]
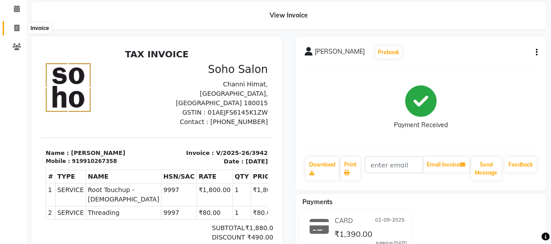
click at [12, 27] on span at bounding box center [17, 28] width 16 height 10
select select "service"
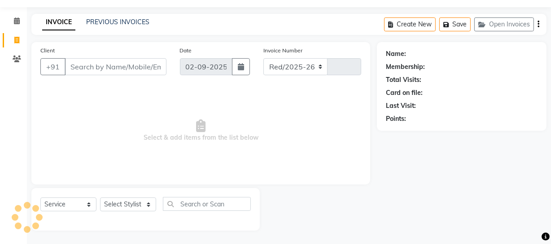
select select "735"
type input "3943"
select select "membership"
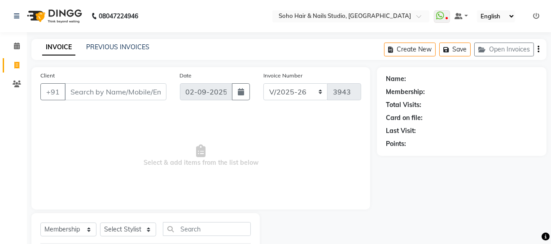
click at [536, 14] on icon at bounding box center [536, 16] width 6 height 6
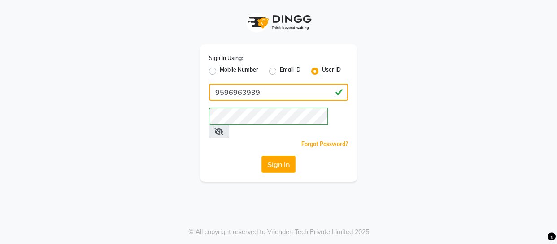
click at [315, 92] on input "9596963939" at bounding box center [278, 92] width 139 height 17
type input "SOHOSTUDIO"
click at [279, 156] on button "Sign In" at bounding box center [278, 164] width 34 height 17
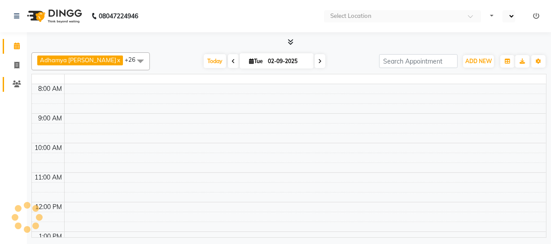
select select "en"
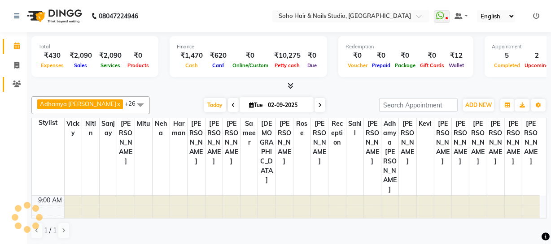
click at [10, 84] on span at bounding box center [17, 84] width 16 height 10
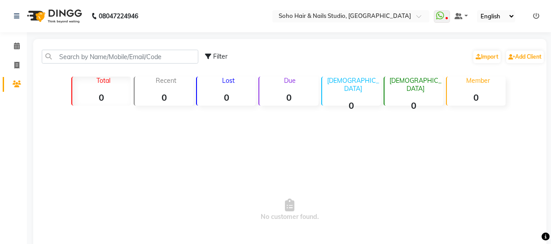
click at [95, 52] on input "text" at bounding box center [120, 57] width 157 height 14
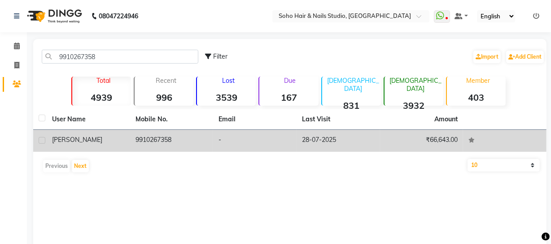
type input "9910267358"
click at [157, 148] on td "9910267358" at bounding box center [171, 141] width 83 height 22
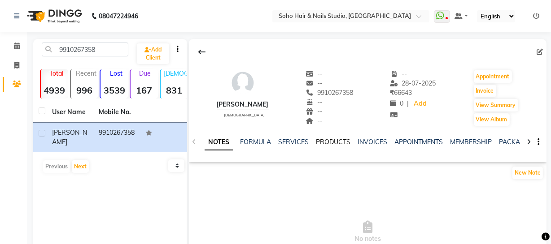
click at [316, 141] on link "PRODUCTS" at bounding box center [333, 142] width 35 height 8
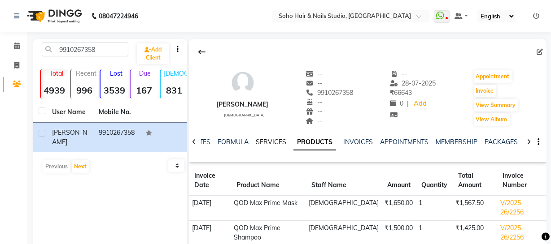
drag, startPoint x: 271, startPoint y: 142, endPoint x: 274, endPoint y: 148, distance: 6.6
click at [271, 142] on link "SERVICES" at bounding box center [271, 142] width 30 height 8
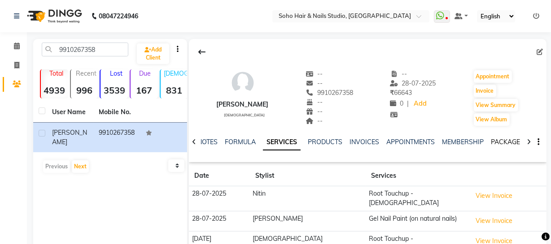
click at [510, 139] on link "PACKAGES" at bounding box center [507, 142] width 33 height 8
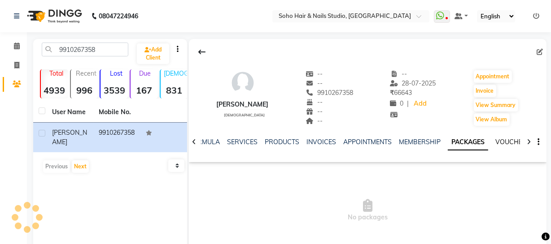
click at [509, 141] on link "VOUCHERS" at bounding box center [512, 142] width 35 height 8
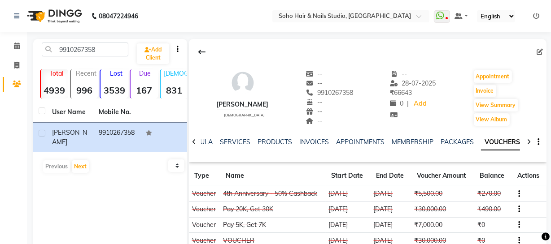
scroll to position [40, 0]
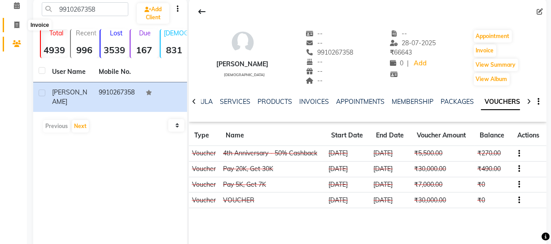
click at [9, 24] on span at bounding box center [17, 25] width 16 height 10
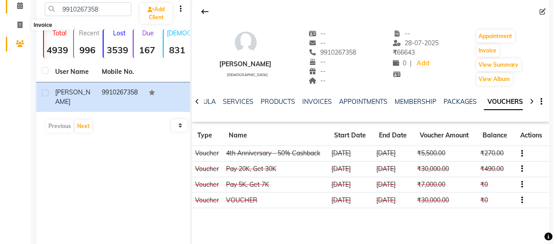
scroll to position [26, 0]
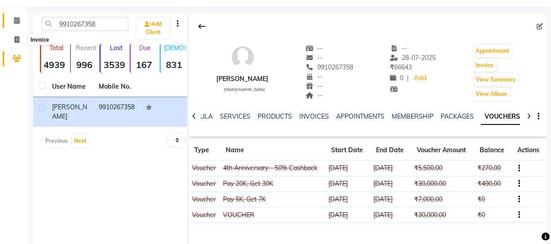
select select "service"
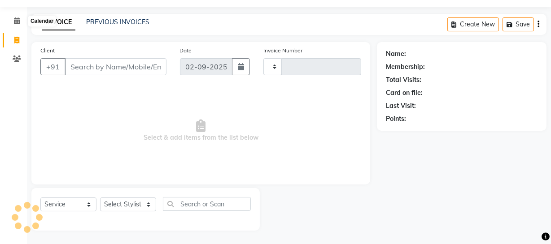
type input "3942"
select select "735"
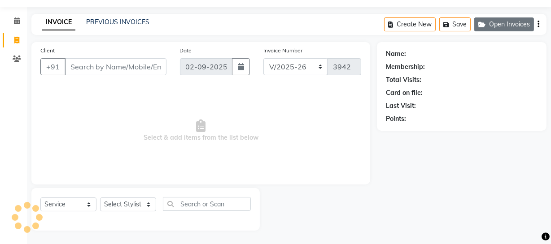
click at [504, 23] on button "Open Invoices" at bounding box center [504, 24] width 60 height 14
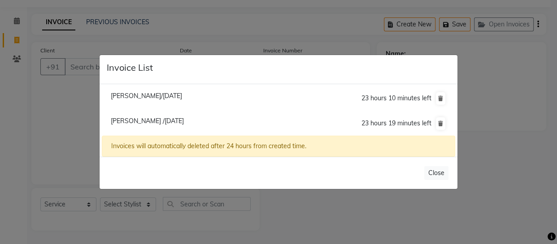
select select "membership"
click at [153, 123] on span "Muskan /02 September 2025" at bounding box center [147, 121] width 73 height 8
type input "7780949846"
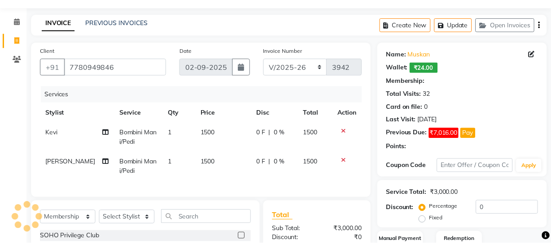
scroll to position [135, 0]
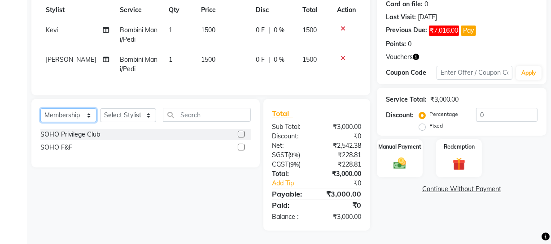
drag, startPoint x: 90, startPoint y: 117, endPoint x: 85, endPoint y: 118, distance: 5.2
click at [90, 117] on select "Select Service Product Membership Package Voucher Prepaid Gift Card" at bounding box center [68, 116] width 56 height 14
select select "service"
click at [40, 109] on select "Select Service Product Membership Package Voucher Prepaid Gift Card" at bounding box center [68, 116] width 56 height 14
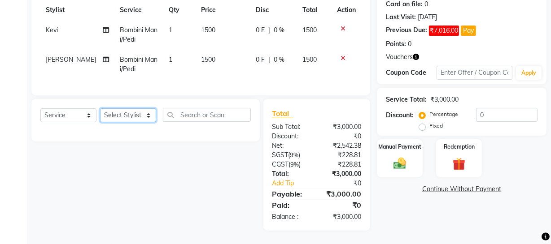
click at [129, 115] on select "Select Stylist Abhishek Kohli Adhamya Bamotra Amit Anita Kumari Arun Sain Aviji…" at bounding box center [128, 116] width 56 height 14
select select "84515"
click at [100, 109] on select "Select Stylist Abhishek Kohli Adhamya Bamotra Amit Anita Kumari Arun Sain Aviji…" at bounding box center [128, 116] width 56 height 14
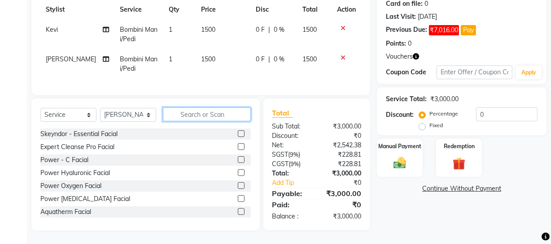
click at [176, 114] on input "text" at bounding box center [207, 115] width 88 height 14
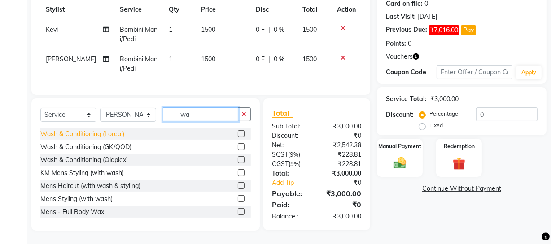
type input "wa"
click at [116, 137] on div "Wash & Conditioning (Loreal)" at bounding box center [82, 134] width 84 height 9
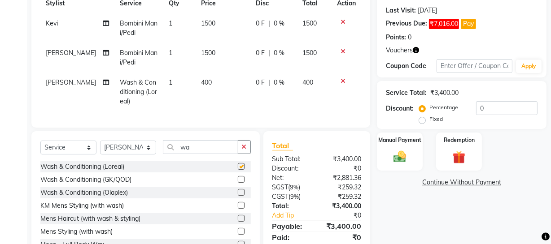
checkbox input "false"
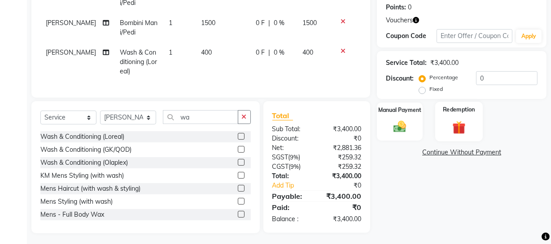
scroll to position [174, 0]
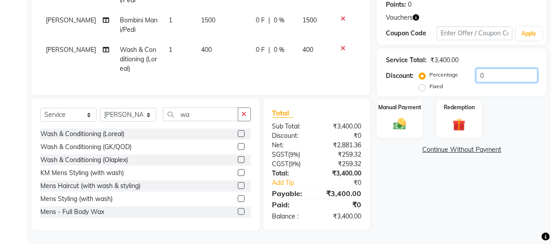
drag, startPoint x: 495, startPoint y: 68, endPoint x: 357, endPoint y: 106, distance: 142.9
click at [363, 105] on div "Client +91 7780949846 Date 02-09-2025 Invoice Number Red/2025-26 V/2025 V/2025-…" at bounding box center [289, 65] width 528 height 331
type input "20"
click at [417, 14] on icon "button" at bounding box center [416, 17] width 6 height 6
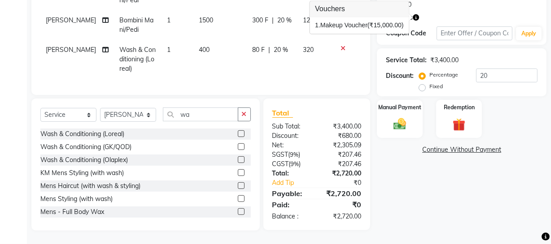
click at [411, 166] on div "Name: Muskan Wallet: ₹24.00 Membership: No Active Membership Total Visits: 32 C…" at bounding box center [465, 65] width 176 height 331
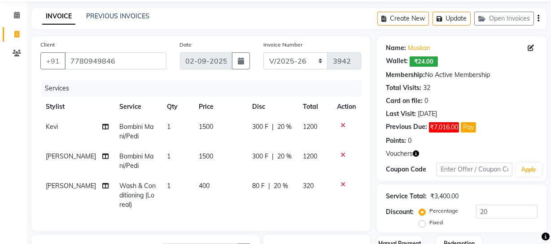
scroll to position [0, 0]
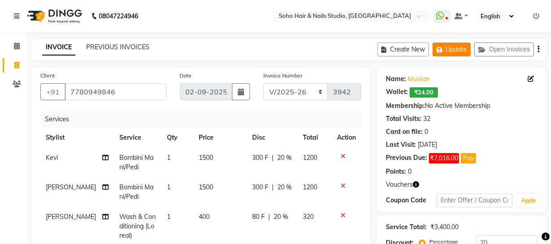
click at [451, 51] on button "Update" at bounding box center [451, 50] width 38 height 14
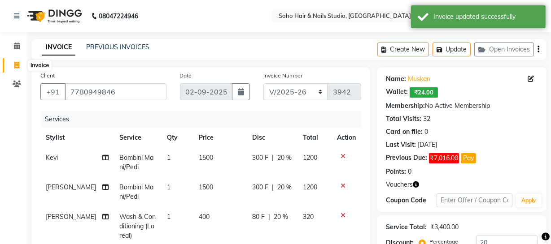
drag, startPoint x: 9, startPoint y: 69, endPoint x: 14, endPoint y: 58, distance: 12.4
click at [9, 69] on span at bounding box center [17, 66] width 16 height 10
select select "service"
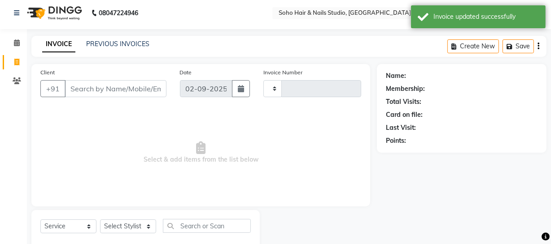
type input "3942"
select select "735"
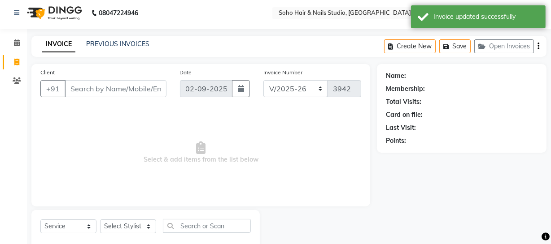
scroll to position [26, 0]
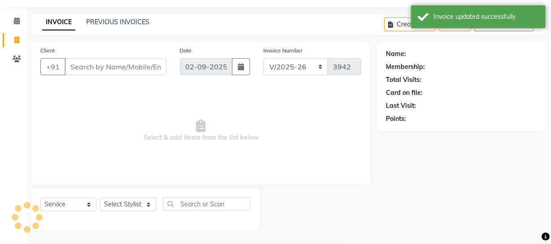
select select "membership"
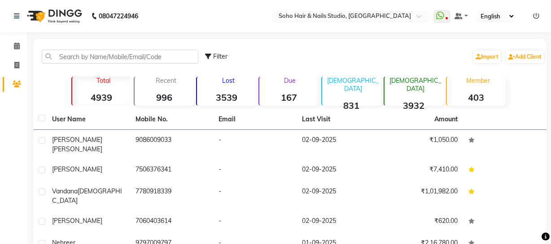
click at [63, 52] on div "Filter Import Add Client" at bounding box center [289, 57] width 509 height 28
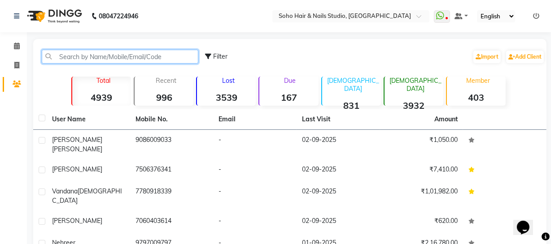
click at [64, 55] on input "text" at bounding box center [120, 57] width 157 height 14
click at [67, 55] on input "text" at bounding box center [120, 57] width 157 height 14
paste input "9910267358"
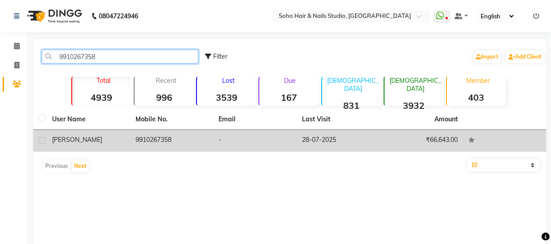
type input "9910267358"
click at [165, 139] on td "9910267358" at bounding box center [171, 141] width 83 height 22
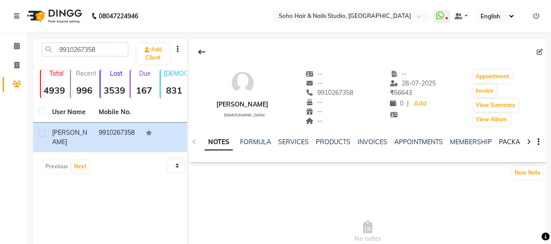
click at [499, 141] on link "PACKAGES" at bounding box center [515, 142] width 33 height 8
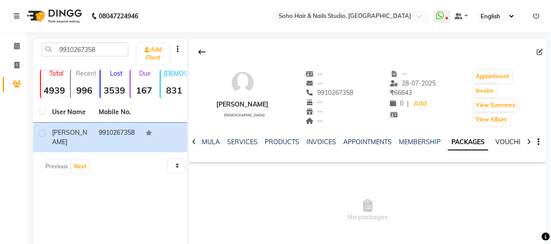
click at [506, 143] on link "VOUCHERS" at bounding box center [512, 142] width 35 height 8
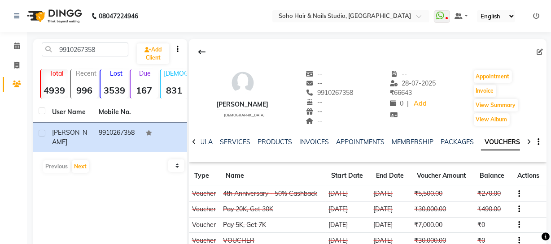
scroll to position [40, 0]
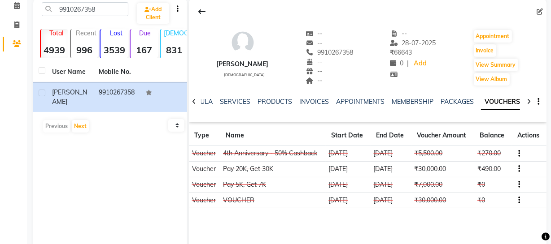
click at [519, 169] on icon "button" at bounding box center [519, 169] width 2 height 0
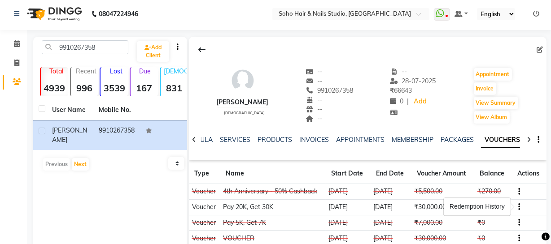
scroll to position [77, 0]
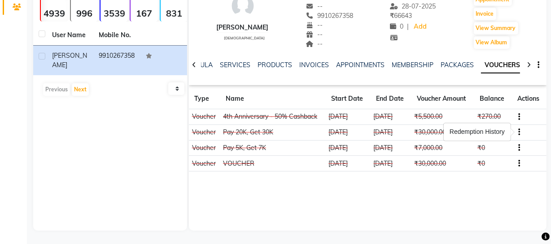
click at [333, 33] on div "--" at bounding box center [329, 34] width 48 height 9
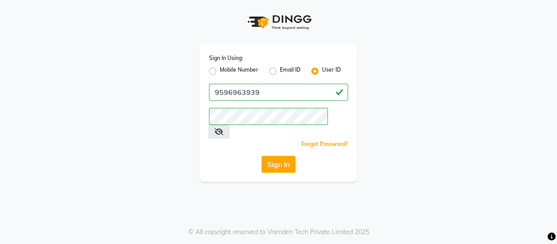
drag, startPoint x: 228, startPoint y: 69, endPoint x: 248, endPoint y: 81, distance: 23.2
click at [229, 69] on label "Mobile Number" at bounding box center [239, 71] width 39 height 11
click at [241, 72] on label "Mobile Number" at bounding box center [239, 71] width 39 height 11
click at [226, 72] on input "Mobile Number" at bounding box center [223, 69] width 6 height 6
radio input "true"
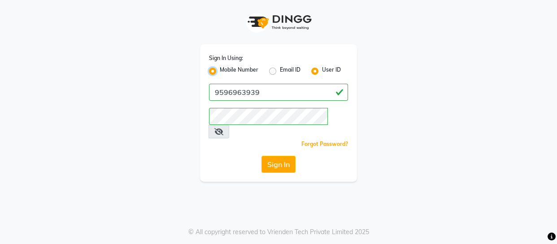
radio input "false"
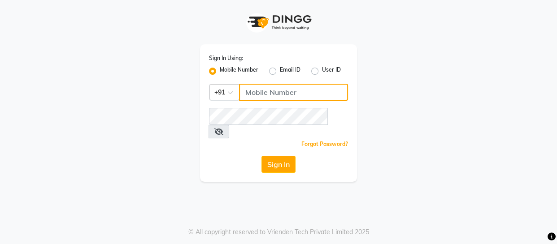
click at [256, 90] on input "Username" at bounding box center [293, 92] width 109 height 17
type input "9596963939"
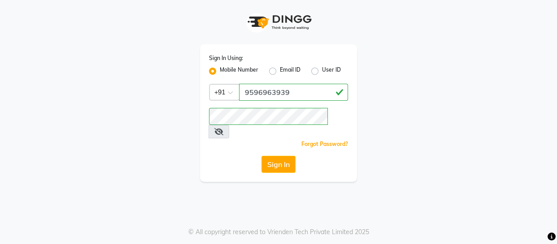
click at [280, 156] on button "Sign In" at bounding box center [278, 164] width 34 height 17
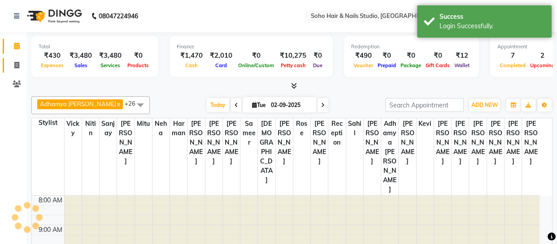
click at [16, 59] on link "Invoice" at bounding box center [14, 65] width 22 height 15
select select "en"
select select "service"
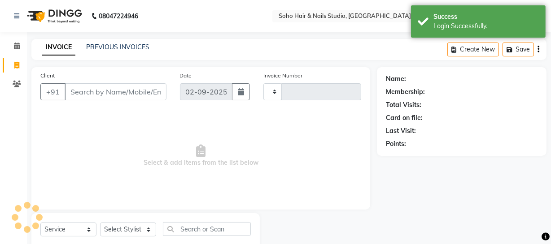
type input "3943"
select select "735"
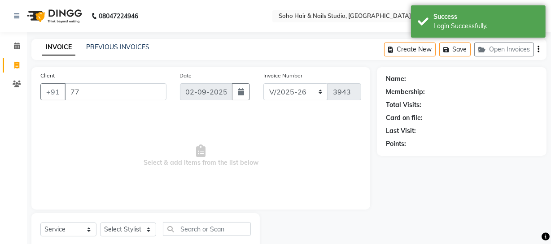
type input "778"
select select "membership"
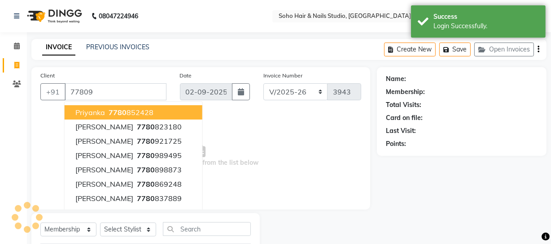
type input "778090"
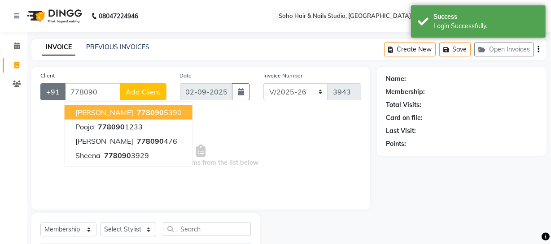
drag, startPoint x: 111, startPoint y: 96, endPoint x: 62, endPoint y: 91, distance: 49.2
click at [62, 91] on div "+91 778090 Jasmine Anand 778090 5390 Pooja 778090 1233 Navneet Kour 778090 476 …" at bounding box center [103, 91] width 126 height 17
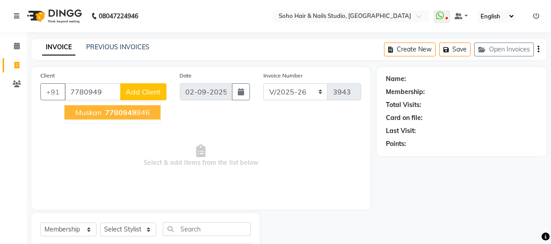
click at [125, 117] on button "Muskan 7780949 846" at bounding box center [113, 112] width 96 height 14
type input "7780949846"
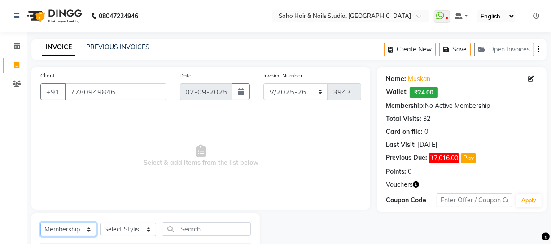
click at [76, 238] on div "Select Service Product Membership Package Voucher Prepaid Gift Card Select Styl…" at bounding box center [145, 232] width 210 height 21
select select "V"
click at [40, 223] on select "Select Service Product Membership Package Voucher Prepaid Gift Card" at bounding box center [68, 230] width 56 height 14
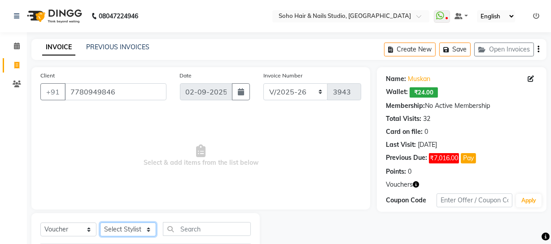
click at [128, 226] on select "Select Stylist Abhishek Kohli Adhamya Bamotra Amit Anita Kumari Arun Sain Aviji…" at bounding box center [128, 230] width 56 height 14
select select "22783"
click at [100, 223] on select "Select Stylist Abhishek Kohli Adhamya Bamotra Amit Anita Kumari Arun Sain Aviji…" at bounding box center [128, 230] width 56 height 14
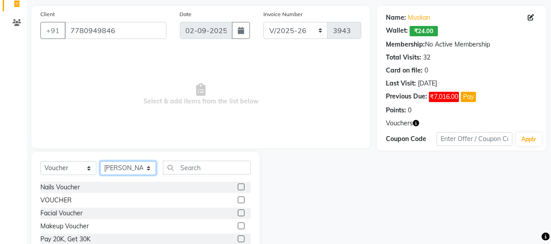
scroll to position [115, 0]
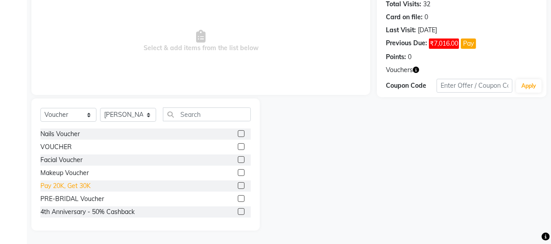
click at [77, 184] on div "Pay 20K, Get 30K" at bounding box center [65, 186] width 50 height 9
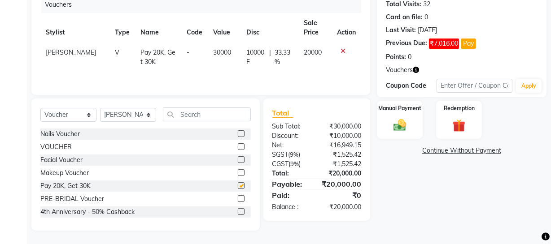
checkbox input "false"
click at [411, 117] on div "Manual Payment" at bounding box center [400, 120] width 48 height 40
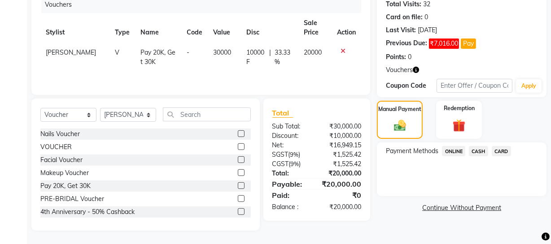
click at [470, 151] on span "CASH" at bounding box center [478, 151] width 19 height 10
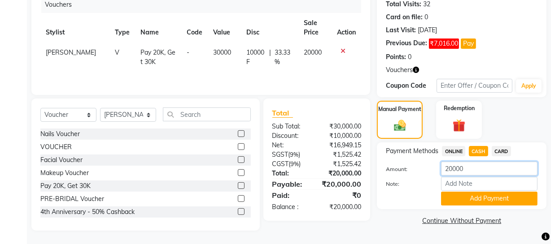
drag, startPoint x: 475, startPoint y: 165, endPoint x: 344, endPoint y: 143, distance: 132.9
click at [349, 148] on div "Client +91 7780949846 Date 02-09-2025 Invoice Number Red/2025-26 V/2025 V/2025-…" at bounding box center [289, 91] width 528 height 278
type input "10000"
click at [452, 198] on button "Add Payment" at bounding box center [489, 199] width 96 height 14
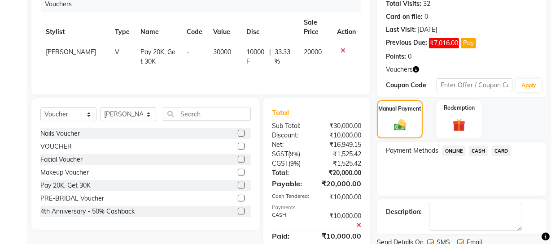
scroll to position [149, 0]
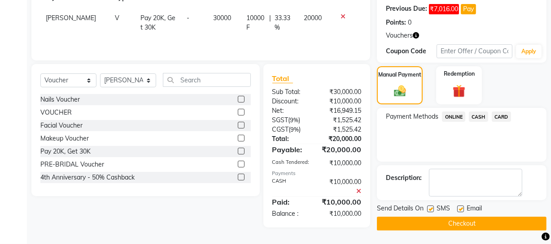
click at [423, 225] on button "Checkout" at bounding box center [462, 224] width 170 height 14
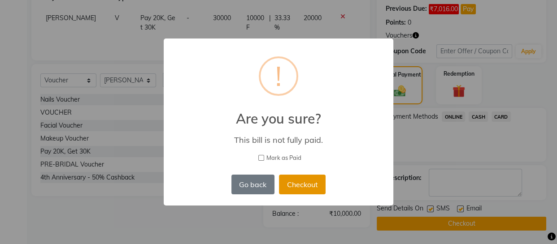
click at [302, 182] on button "Checkout" at bounding box center [302, 185] width 47 height 20
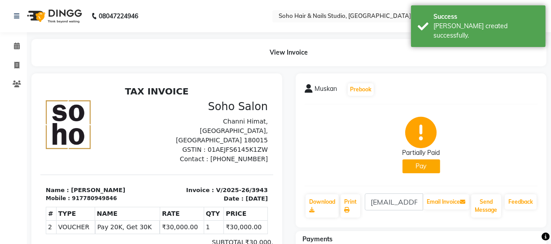
drag, startPoint x: 292, startPoint y: 128, endPoint x: 305, endPoint y: -49, distance: 177.6
drag, startPoint x: 305, startPoint y: -49, endPoint x: 13, endPoint y: 84, distance: 320.3
click at [13, 84] on icon at bounding box center [17, 84] width 9 height 7
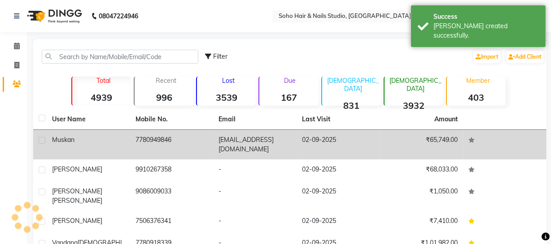
click at [156, 146] on td "7780949846" at bounding box center [171, 145] width 83 height 30
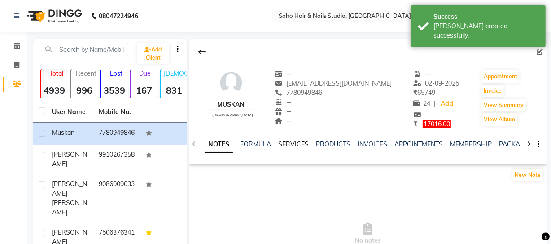
click at [283, 148] on link "SERVICES" at bounding box center [293, 144] width 30 height 8
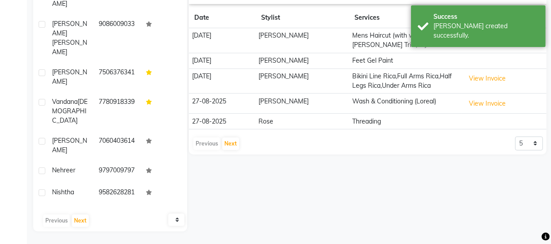
scroll to position [161, 0]
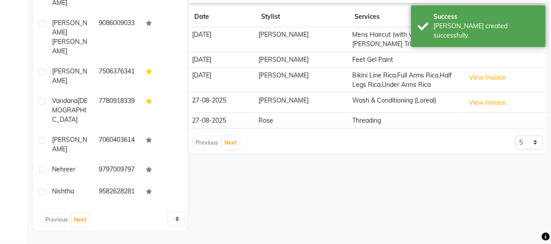
click at [233, 150] on div "Muskan female -- mahajanmuskan28@gmail.com 7780949846 -- -- -- -- 02-09-2025 ₹ …" at bounding box center [367, 16] width 357 height 276
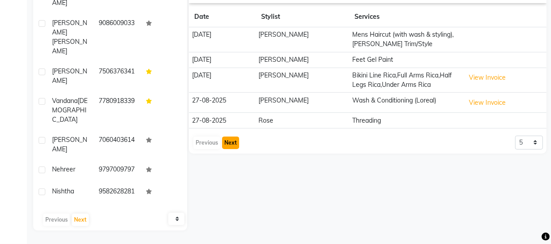
click at [231, 146] on button "Next" at bounding box center [230, 143] width 17 height 13
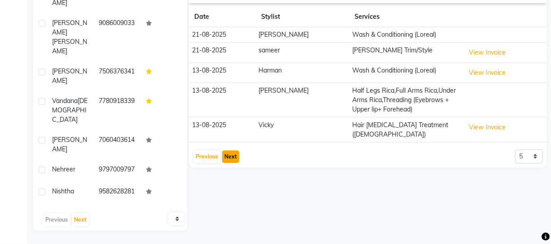
click at [224, 153] on button "Next" at bounding box center [230, 157] width 17 height 13
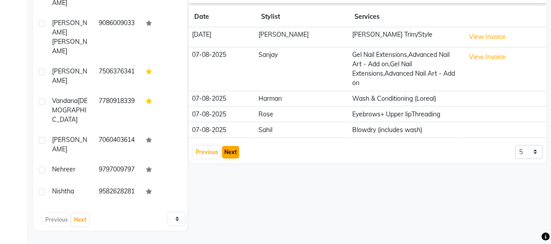
click at [232, 154] on button "Next" at bounding box center [230, 152] width 17 height 13
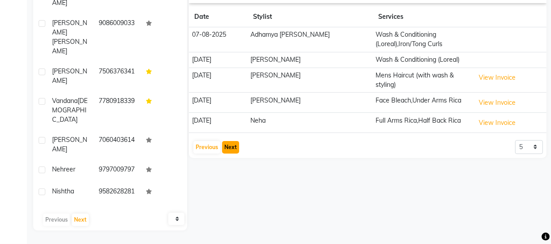
click at [231, 144] on button "Next" at bounding box center [230, 147] width 17 height 13
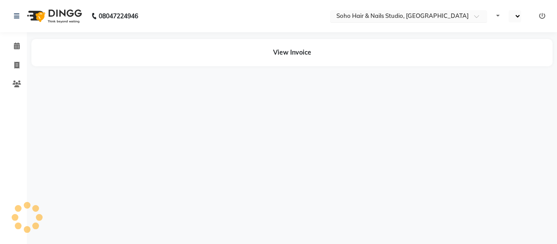
select select "en"
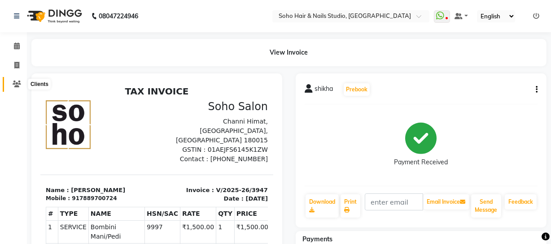
click at [9, 84] on span at bounding box center [17, 84] width 16 height 10
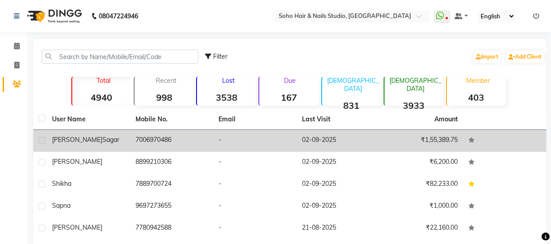
click at [128, 135] on td "[PERSON_NAME] [PERSON_NAME]" at bounding box center [88, 141] width 83 height 22
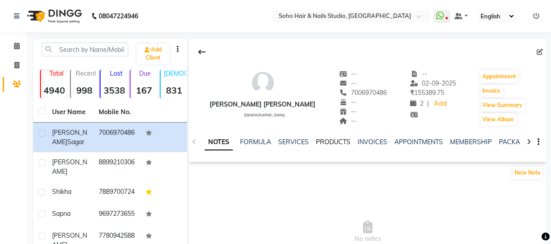
click at [338, 143] on link "PRODUCTS" at bounding box center [333, 142] width 35 height 8
